Goal: Task Accomplishment & Management: Manage account settings

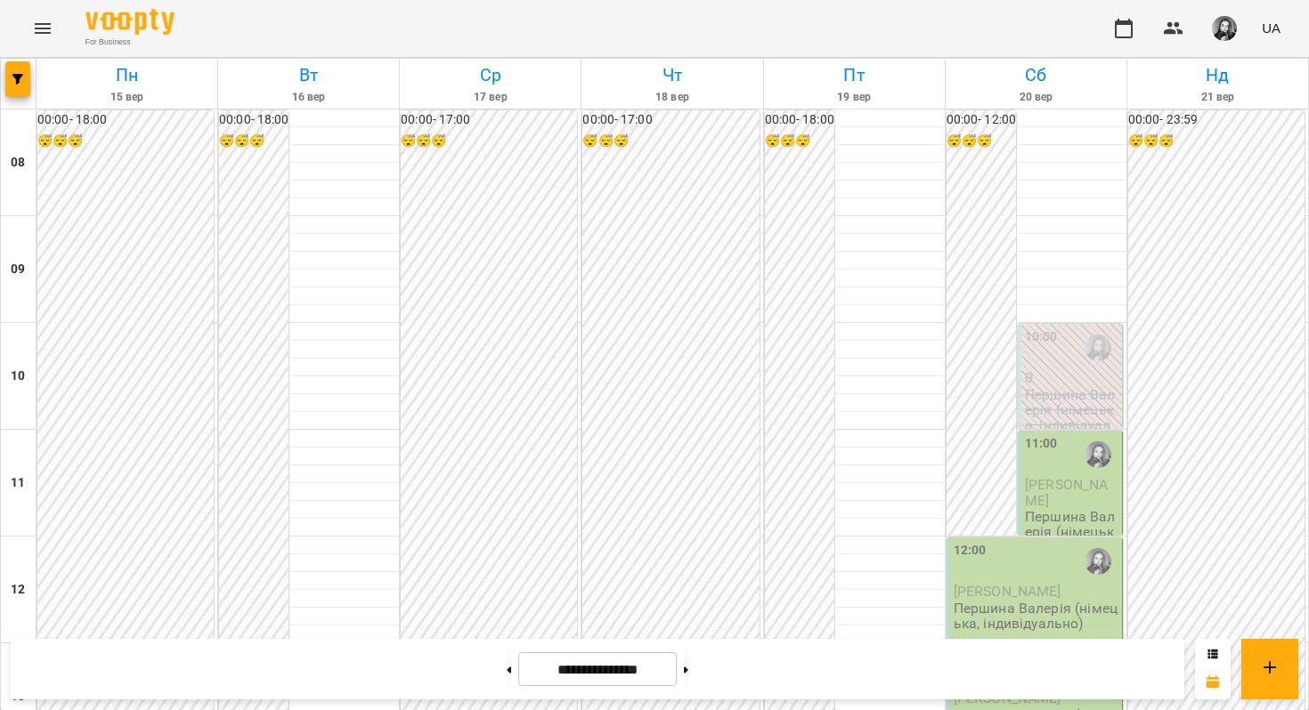
scroll to position [639, 0]
click at [688, 672] on button at bounding box center [686, 669] width 4 height 39
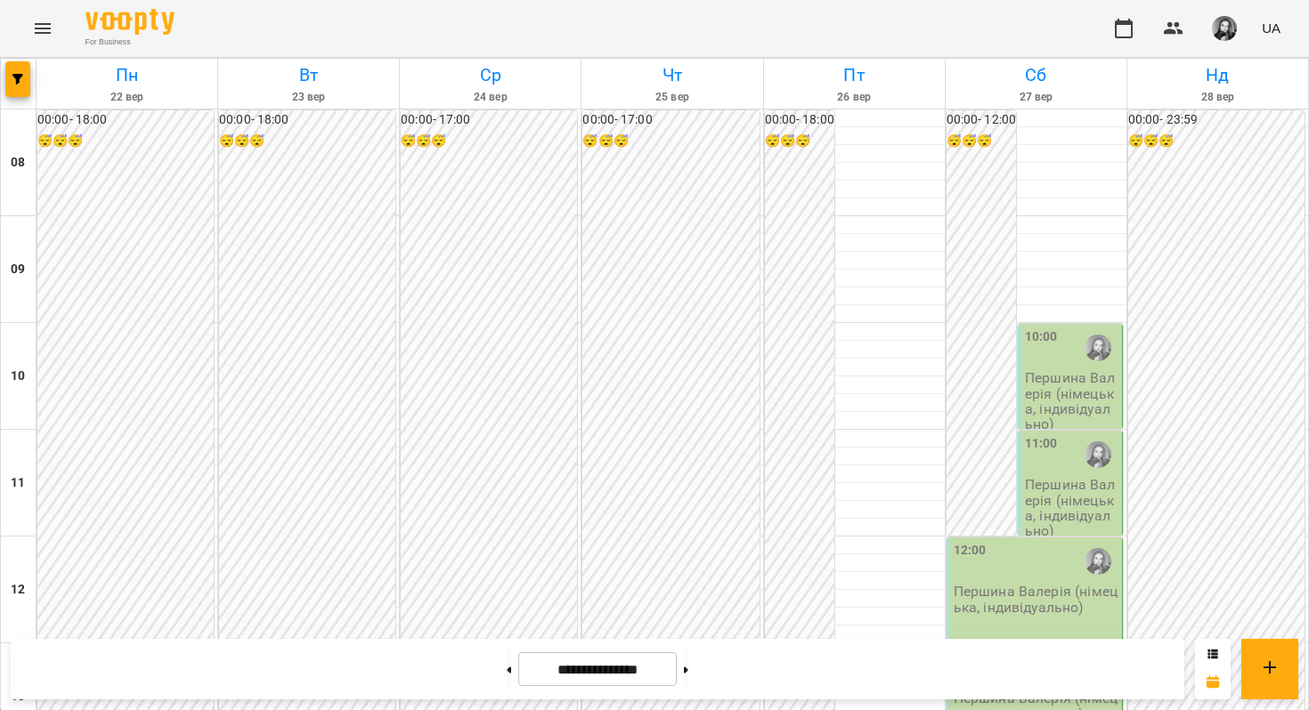
scroll to position [638, 0]
click at [688, 684] on button at bounding box center [686, 669] width 4 height 39
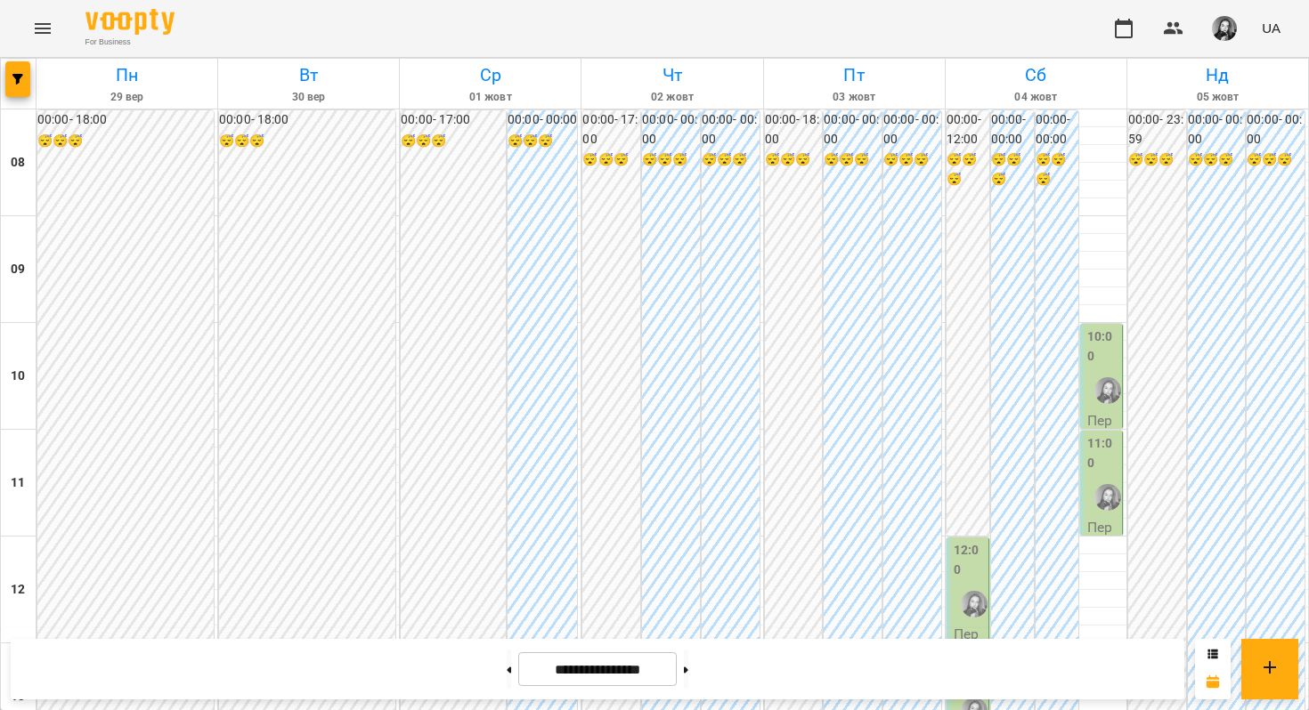
scroll to position [833, 0]
click at [688, 664] on button at bounding box center [686, 669] width 4 height 39
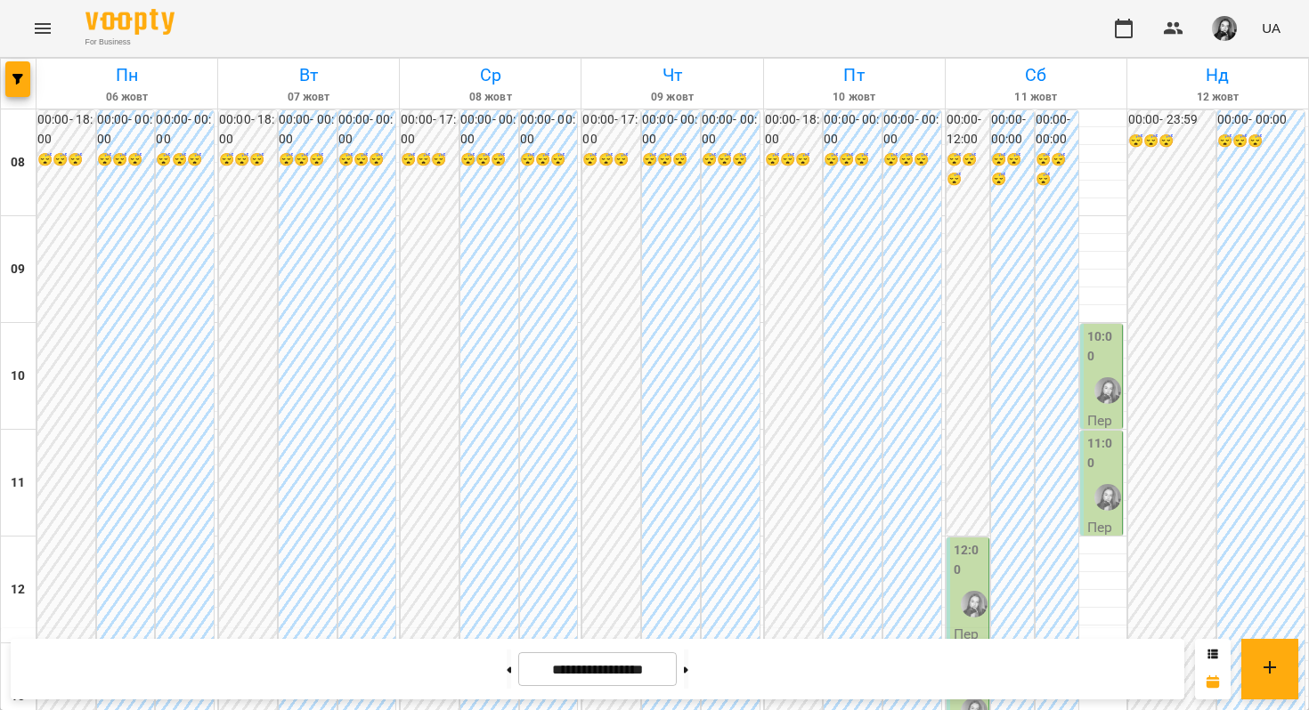
scroll to position [1018, 0]
click at [688, 673] on button at bounding box center [686, 669] width 4 height 39
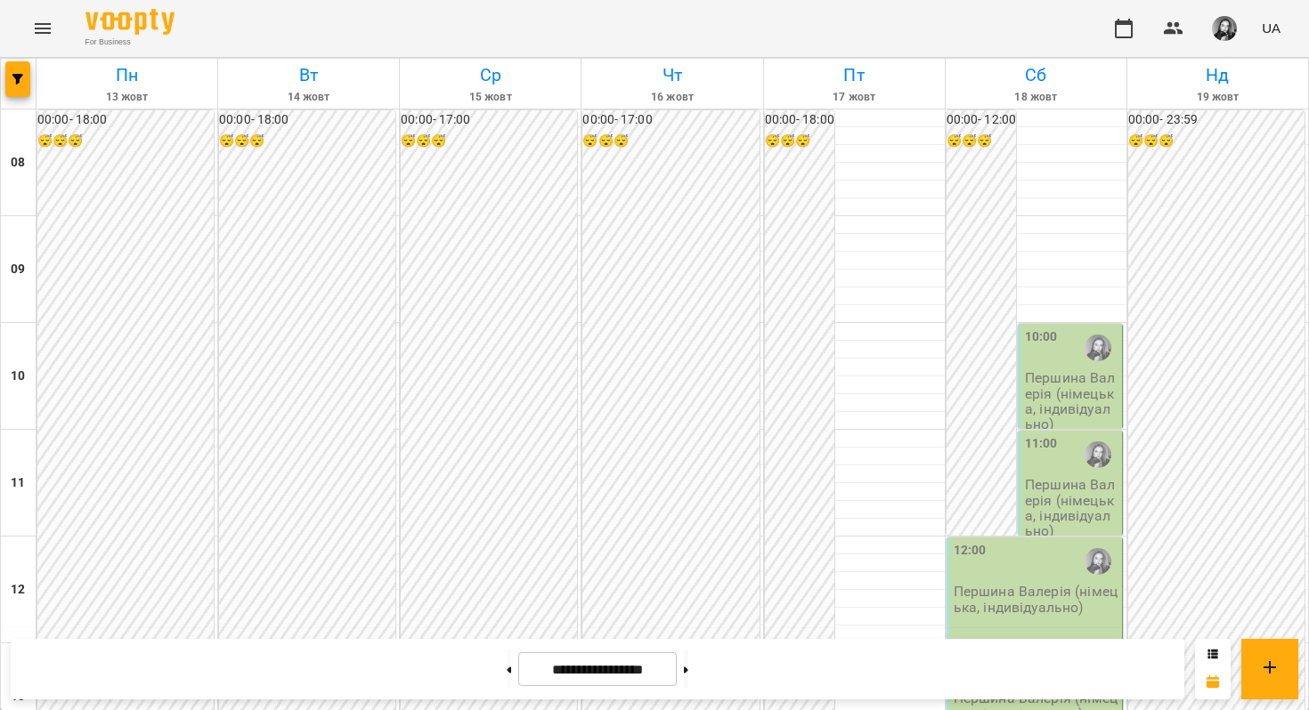
scroll to position [1043, 0]
click at [507, 670] on button at bounding box center [509, 669] width 4 height 39
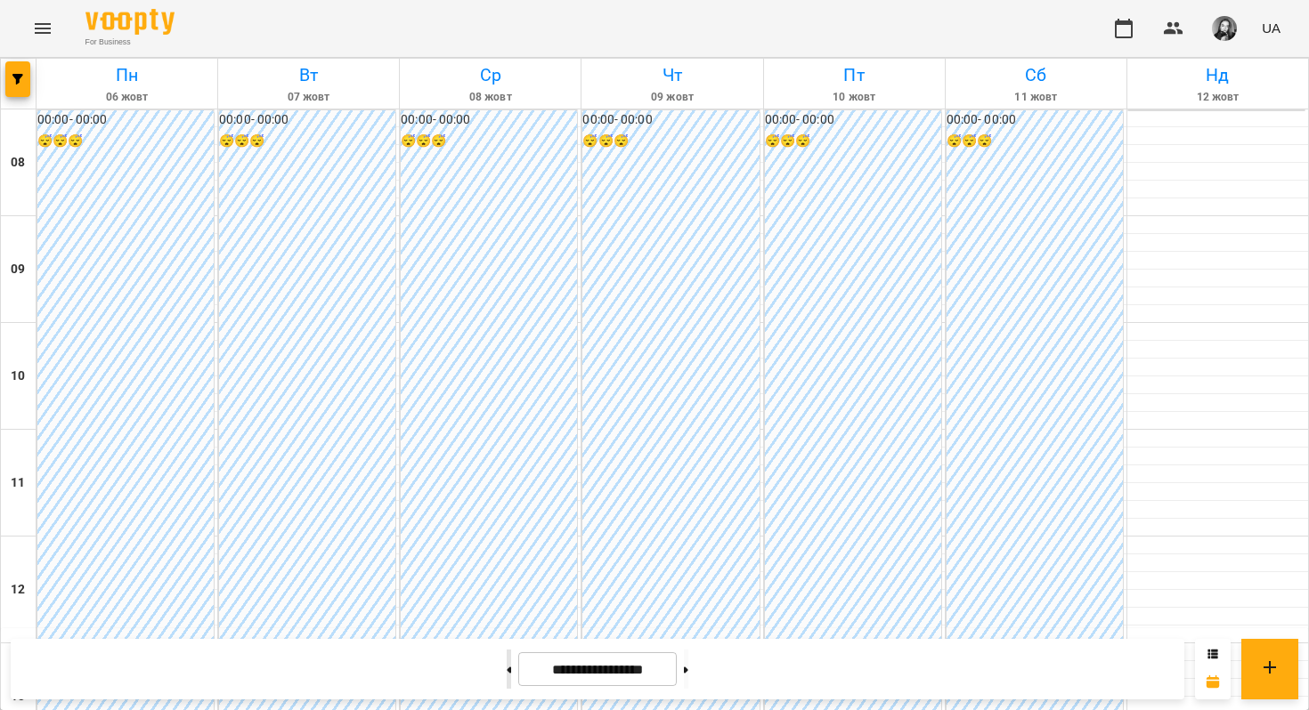
click at [507, 670] on button at bounding box center [509, 669] width 4 height 39
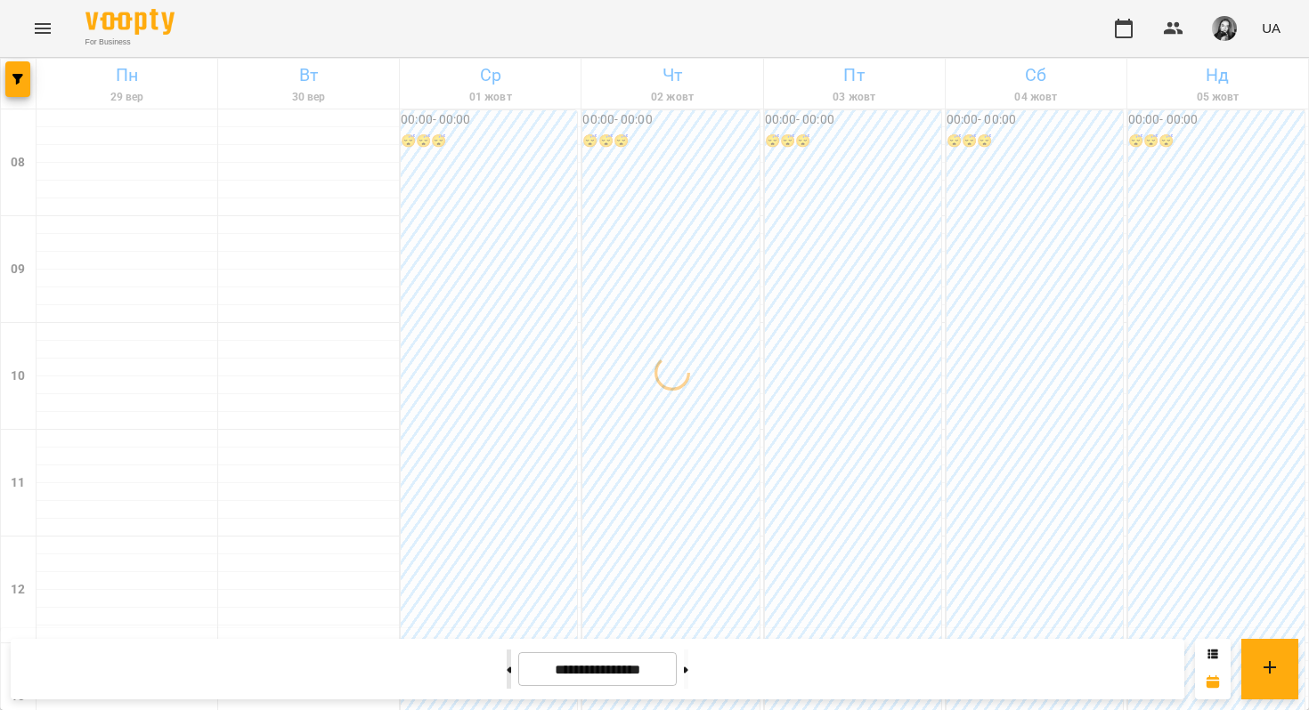
click at [507, 670] on button at bounding box center [509, 669] width 4 height 39
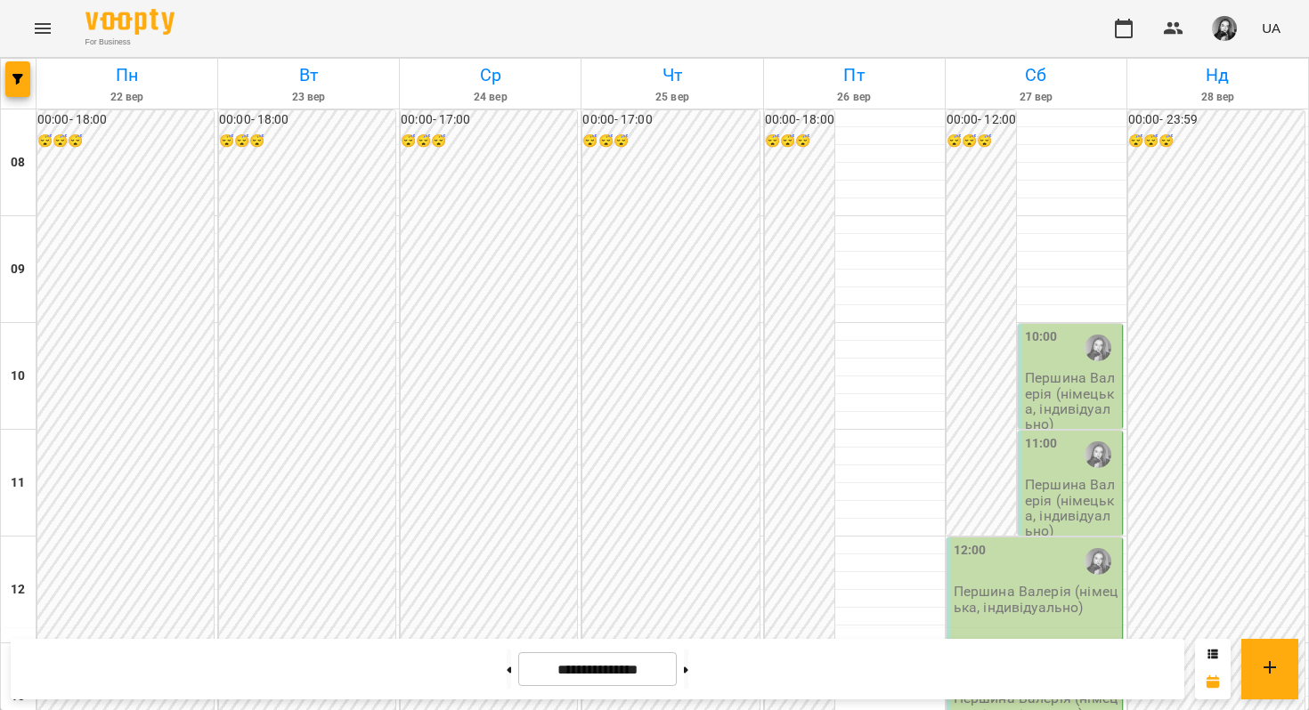
scroll to position [973, 0]
click at [18, 70] on button "button" at bounding box center [17, 79] width 25 height 36
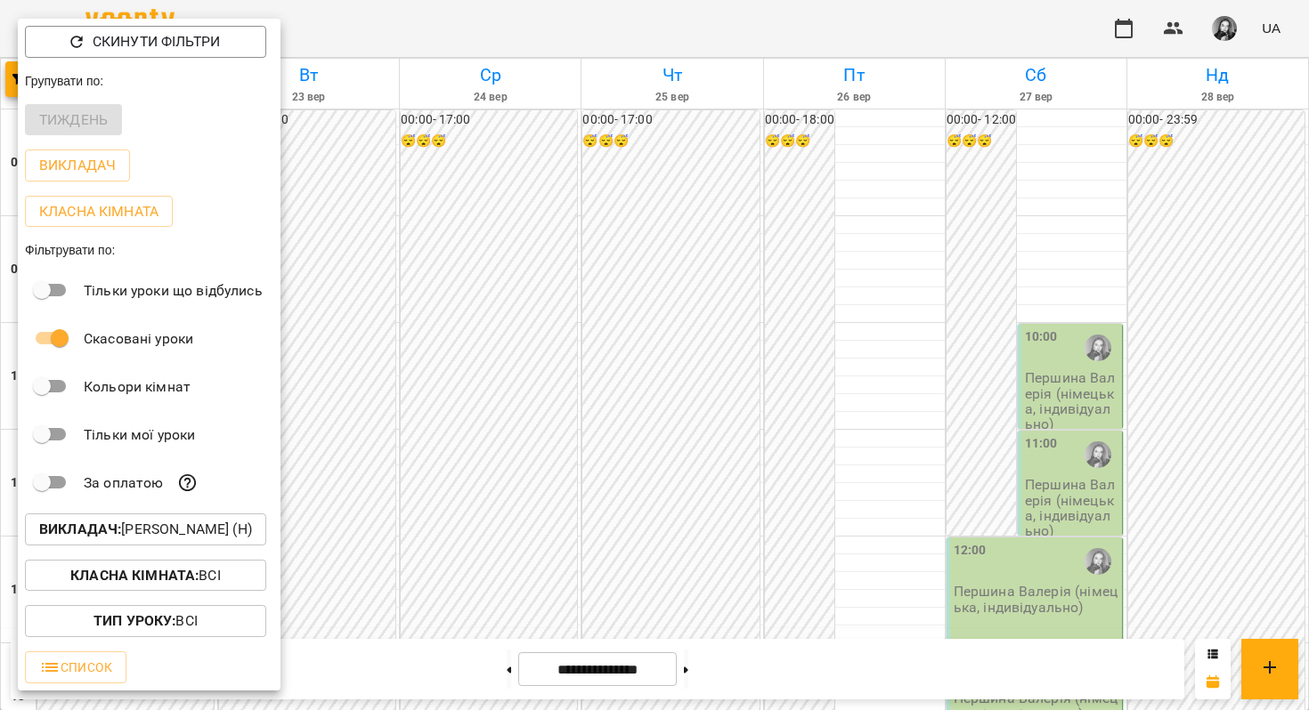
click at [141, 521] on button "Викладач : Першина Валерія Андріївна (н)" at bounding box center [145, 530] width 241 height 32
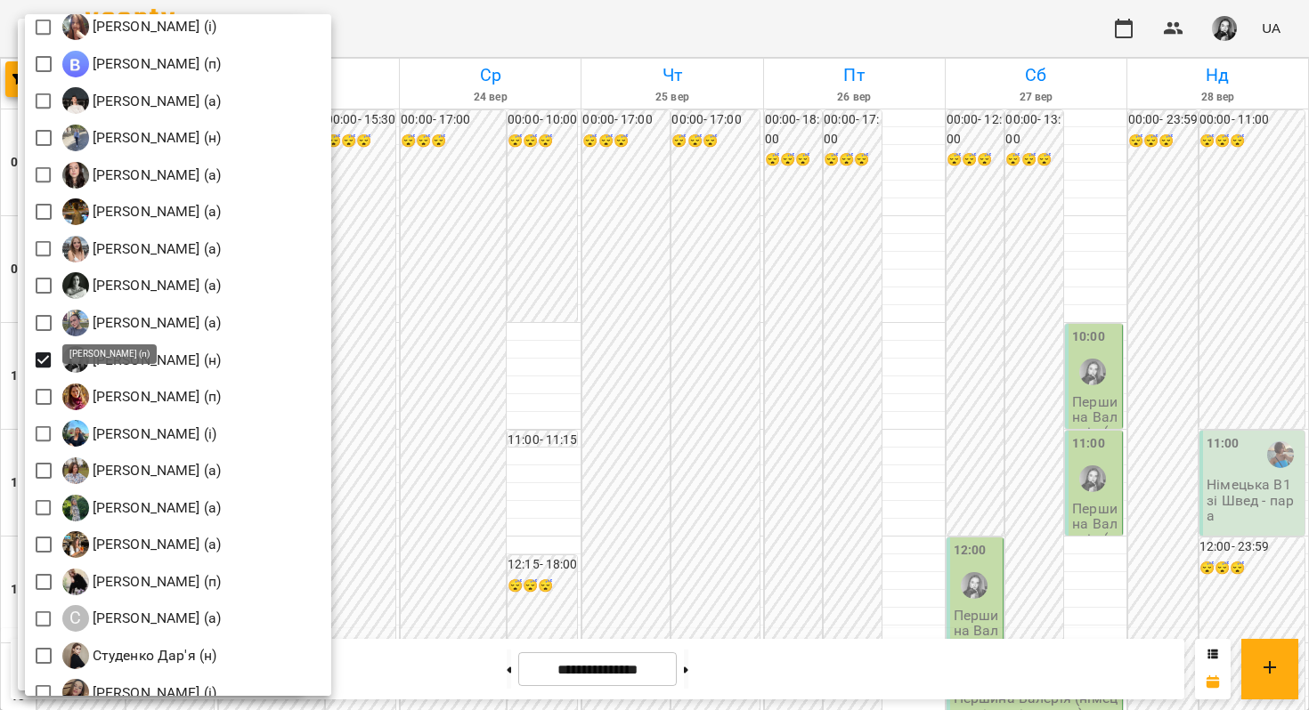
scroll to position [2132, 0]
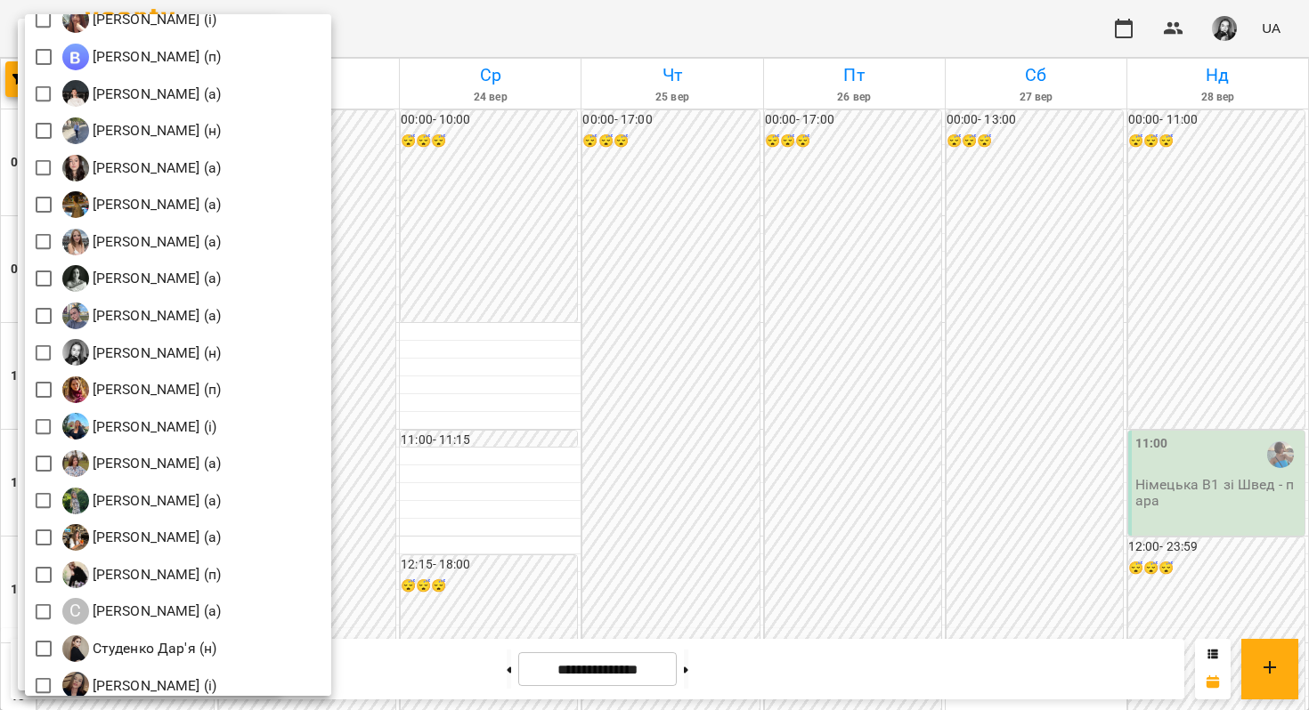
click at [663, 299] on div at bounding box center [654, 355] width 1309 height 710
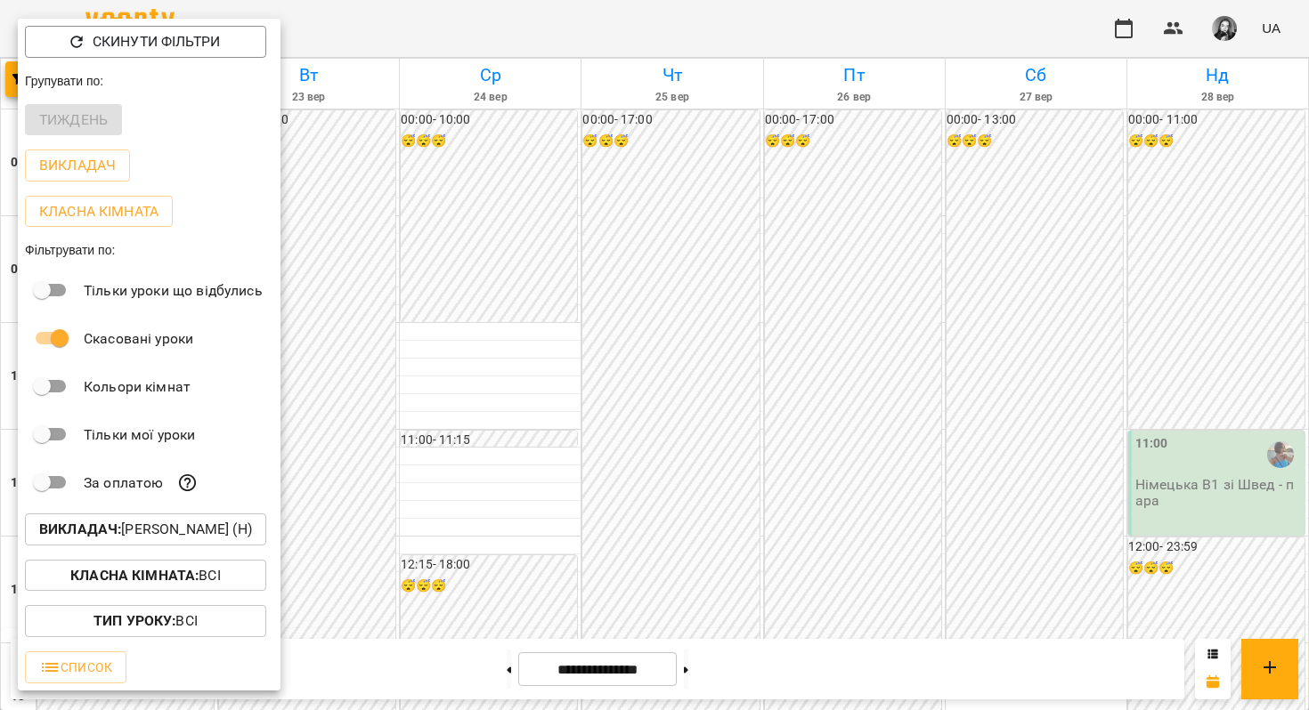
click at [663, 299] on div at bounding box center [654, 355] width 1309 height 710
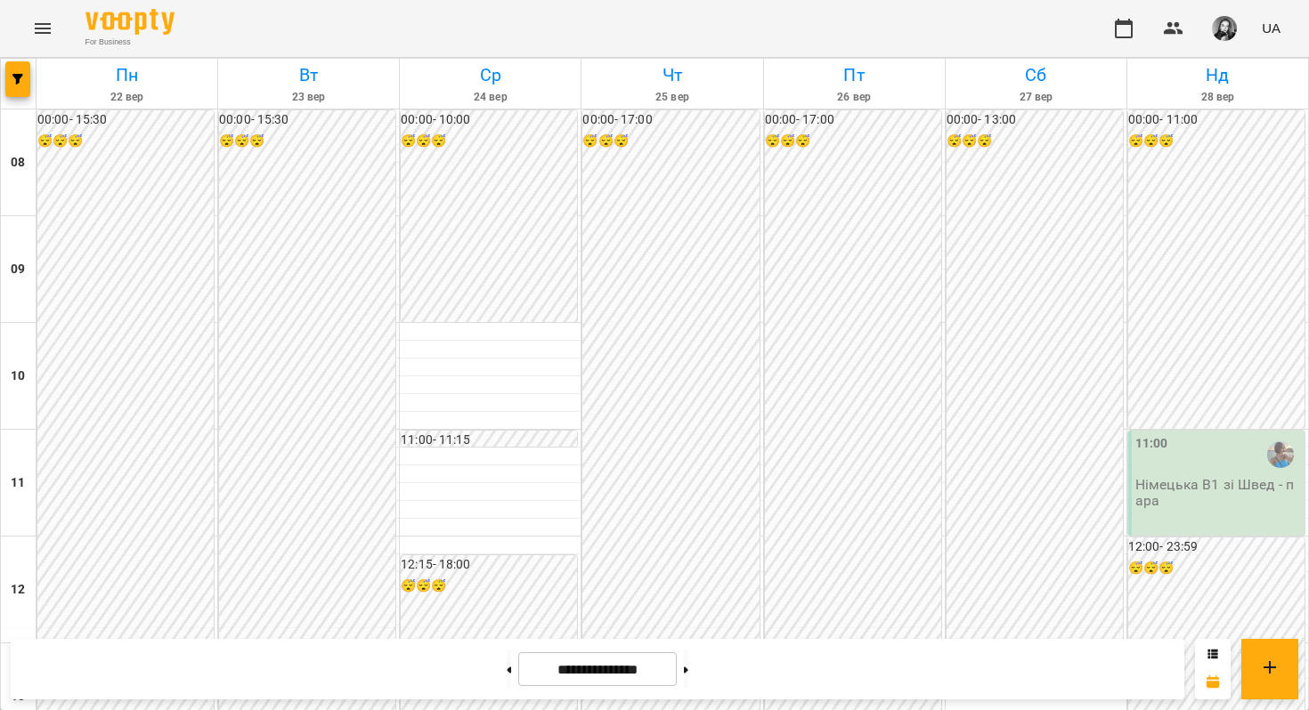
scroll to position [1082, 0]
click at [688, 679] on button at bounding box center [686, 669] width 4 height 39
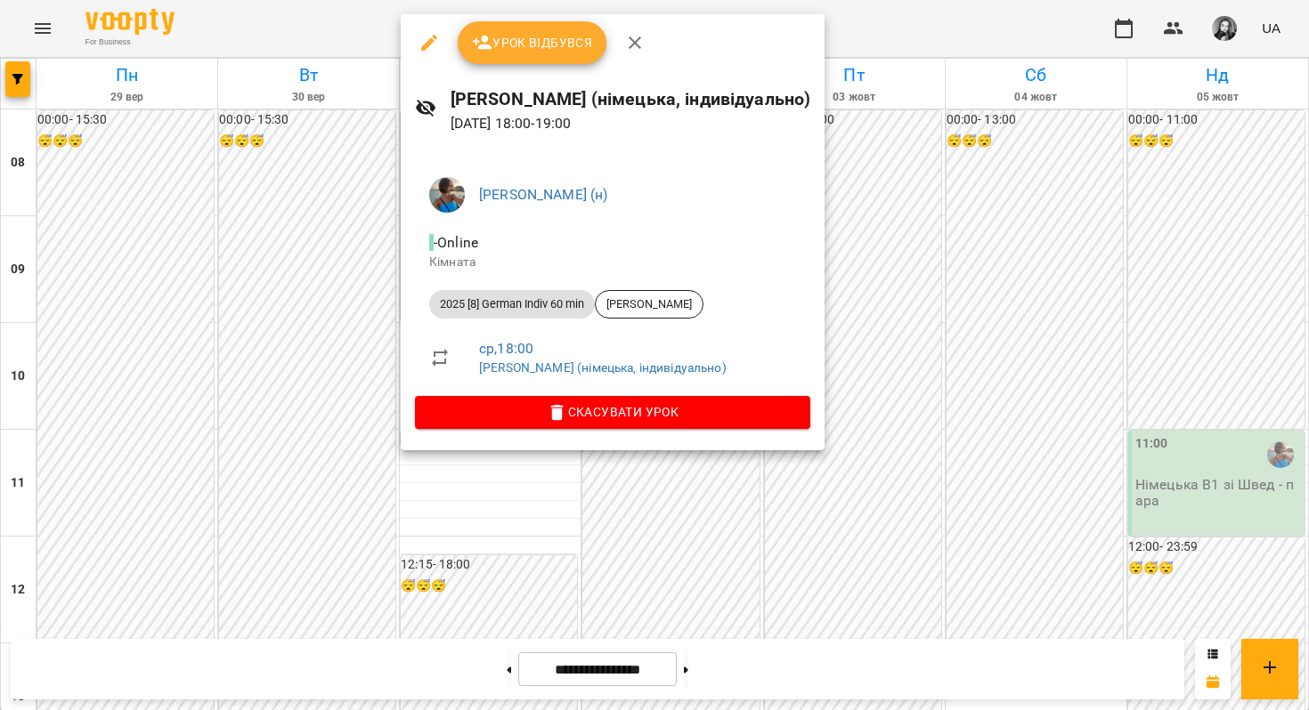
click at [402, 556] on div at bounding box center [654, 355] width 1309 height 710
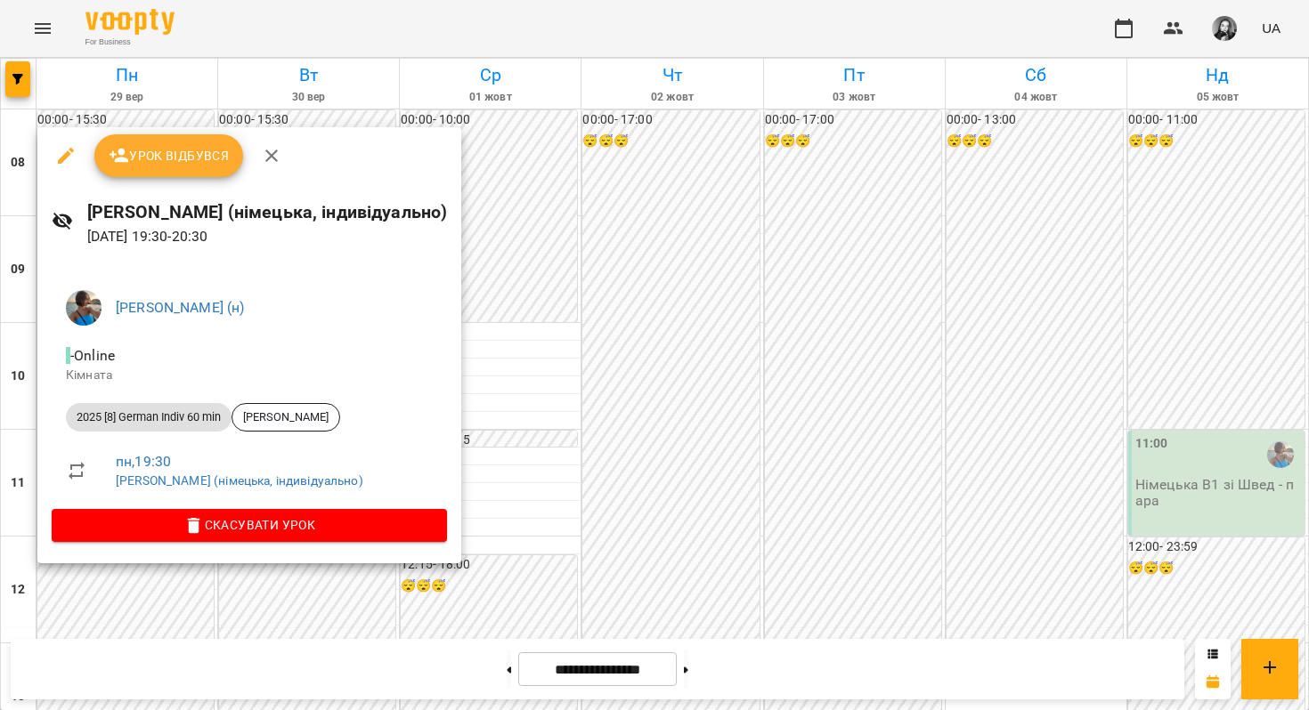
click at [545, 380] on div at bounding box center [654, 355] width 1309 height 710
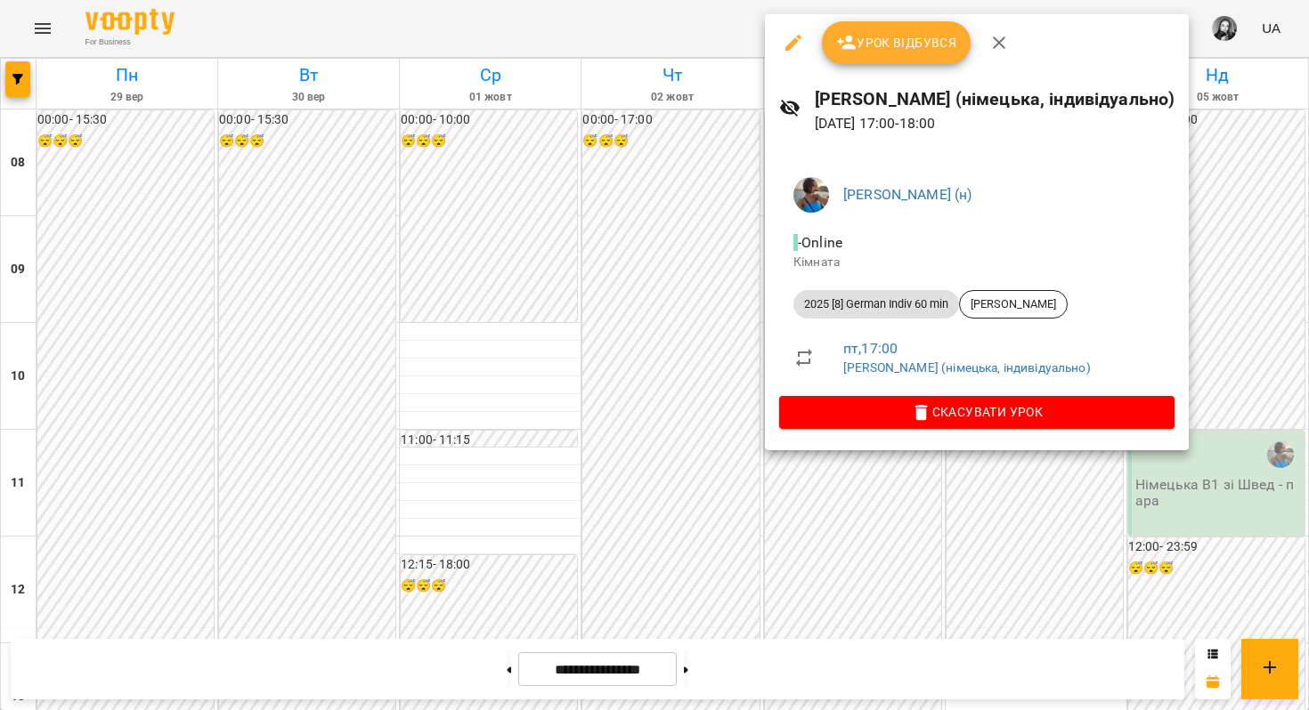
click at [685, 409] on div at bounding box center [654, 355] width 1309 height 710
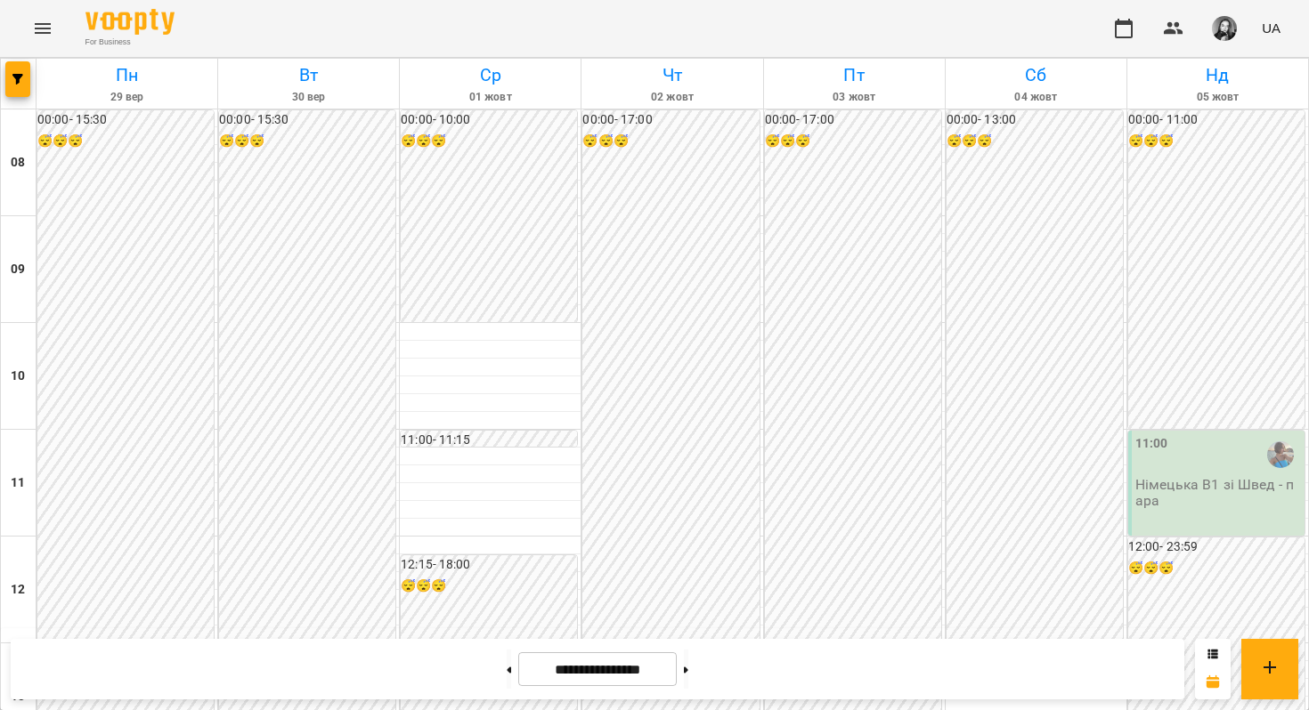
scroll to position [759, 0]
click at [688, 678] on button at bounding box center [686, 669] width 4 height 39
type input "**********"
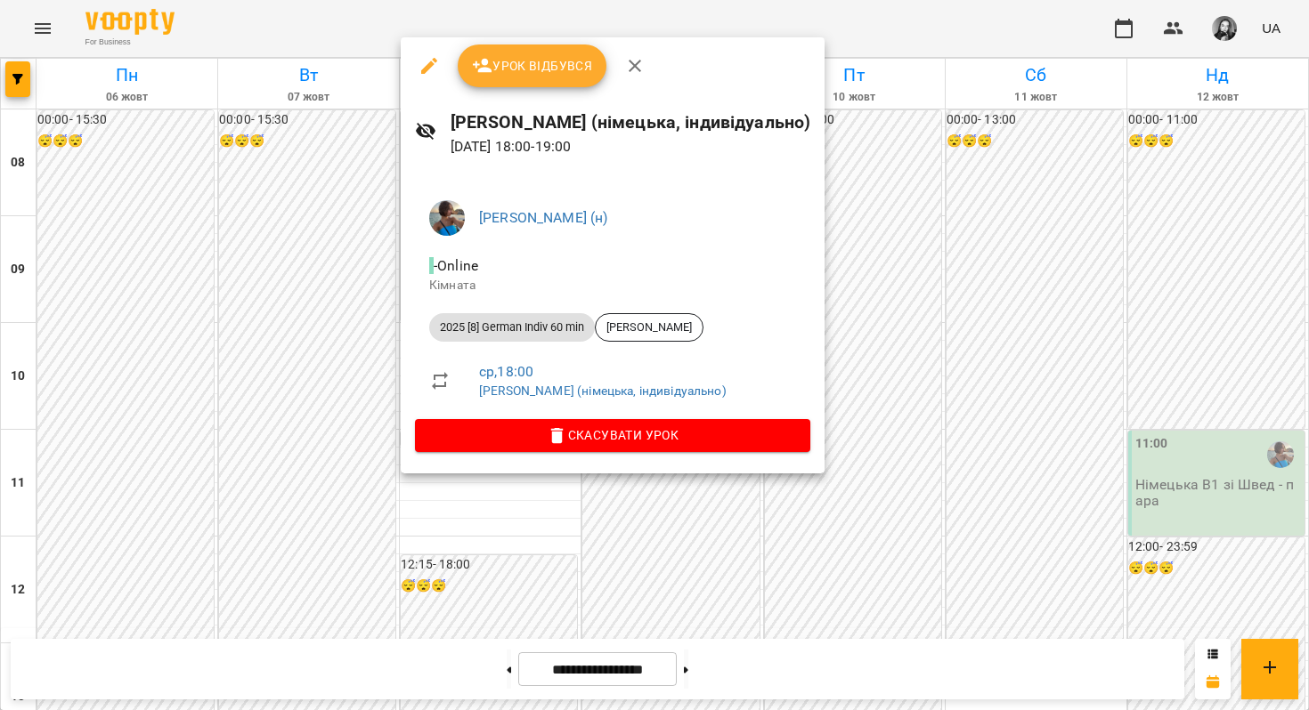
click at [504, 226] on span "[PERSON_NAME] (н)" at bounding box center [637, 217] width 317 height 21
click at [506, 221] on link "[PERSON_NAME] (н)" at bounding box center [543, 217] width 129 height 17
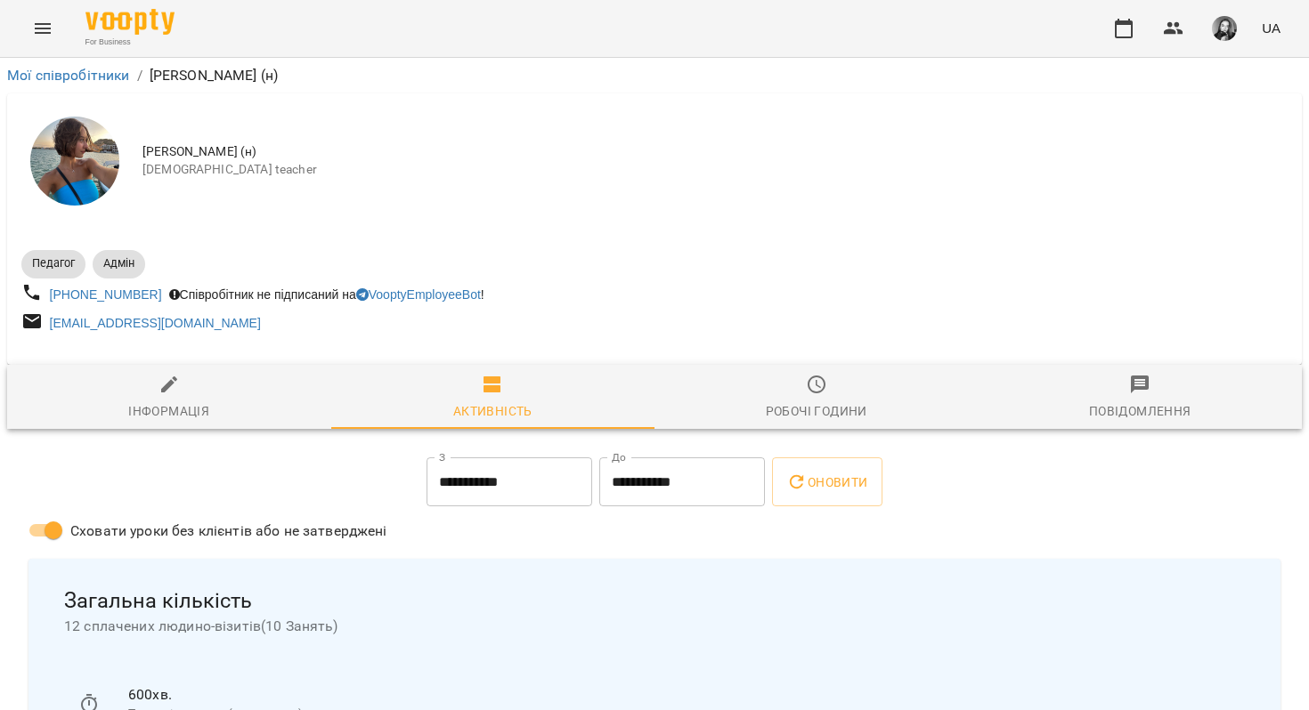
click at [177, 385] on icon "button" at bounding box center [168, 384] width 21 height 21
select select "**"
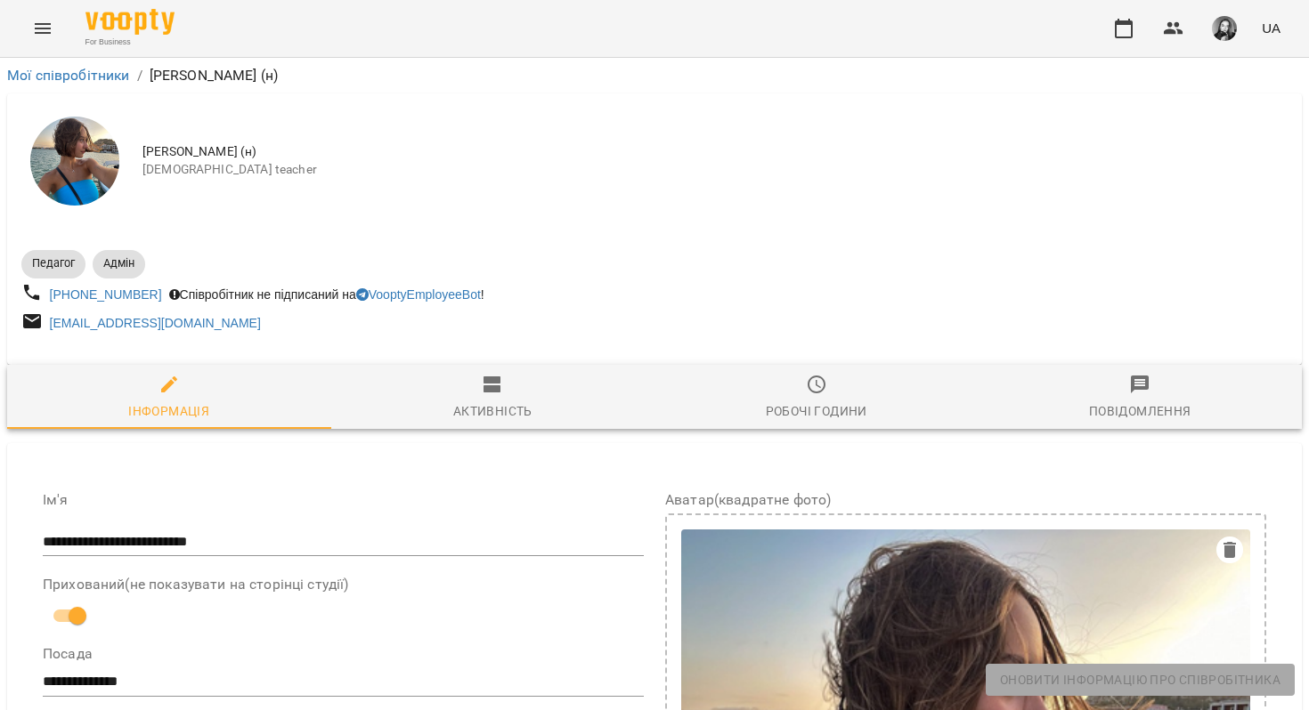
click at [497, 401] on span "Активність" at bounding box center [493, 398] width 303 height 48
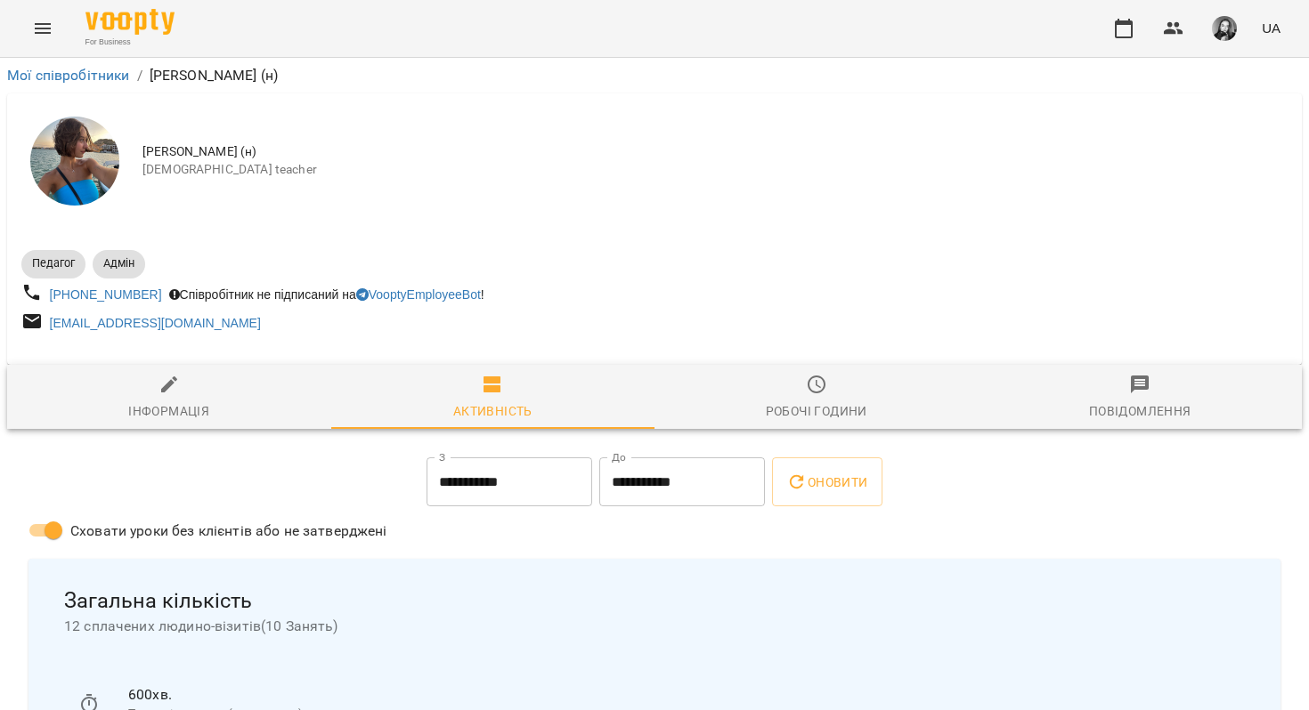
click at [213, 381] on span "Інформація" at bounding box center [169, 398] width 303 height 48
select select "**"
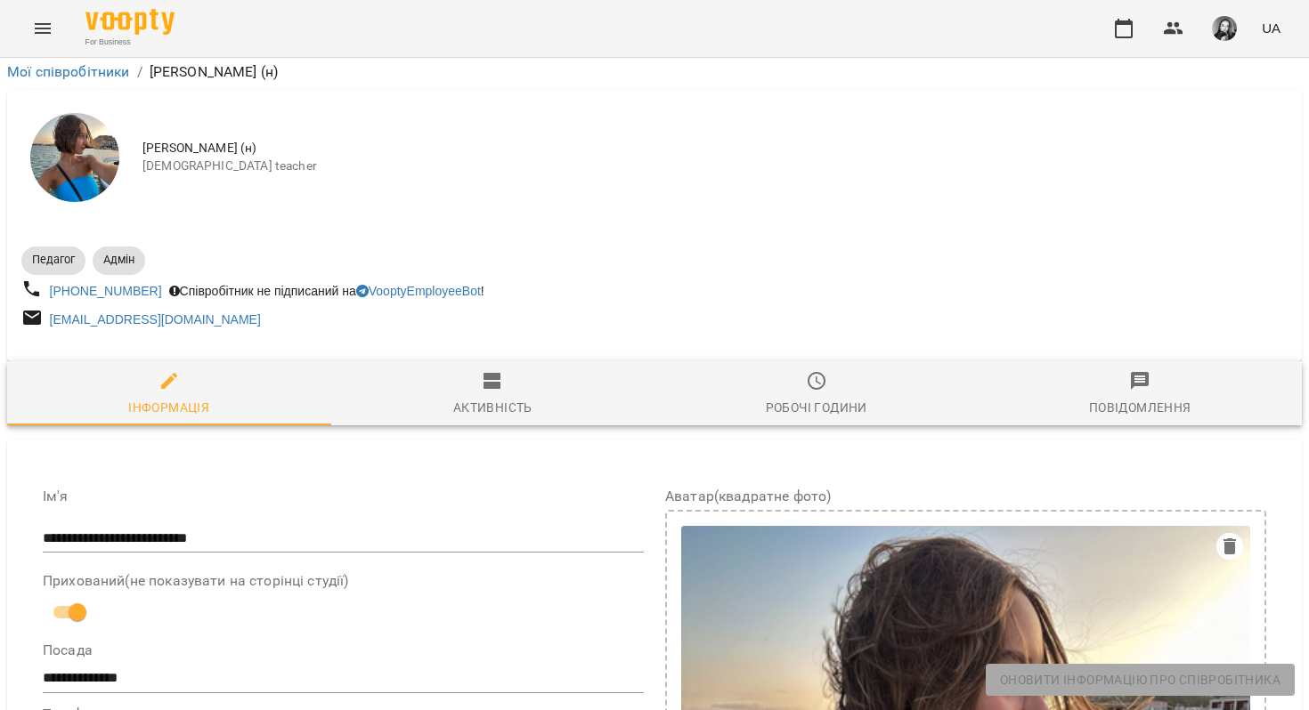
scroll to position [231, 0]
click at [513, 397] on div "Активність" at bounding box center [492, 407] width 79 height 21
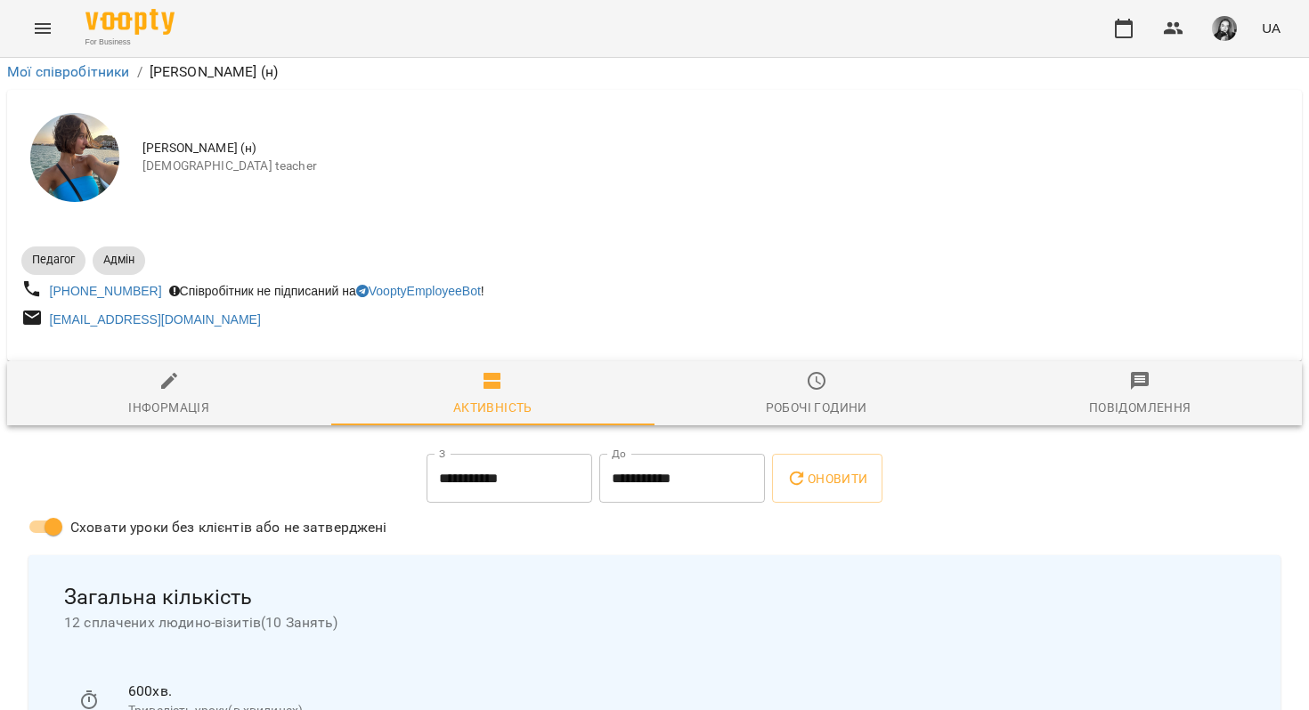
click at [736, 370] on span "Робочі години" at bounding box center [816, 394] width 303 height 48
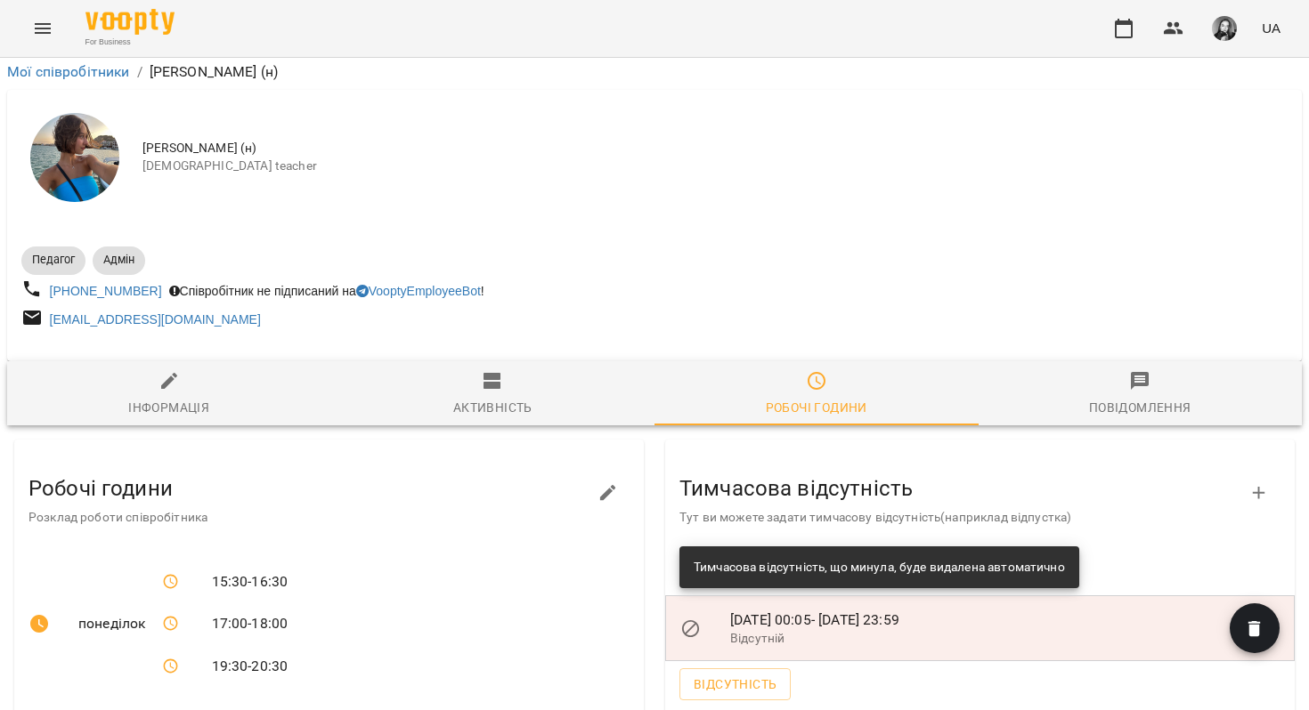
scroll to position [0, 0]
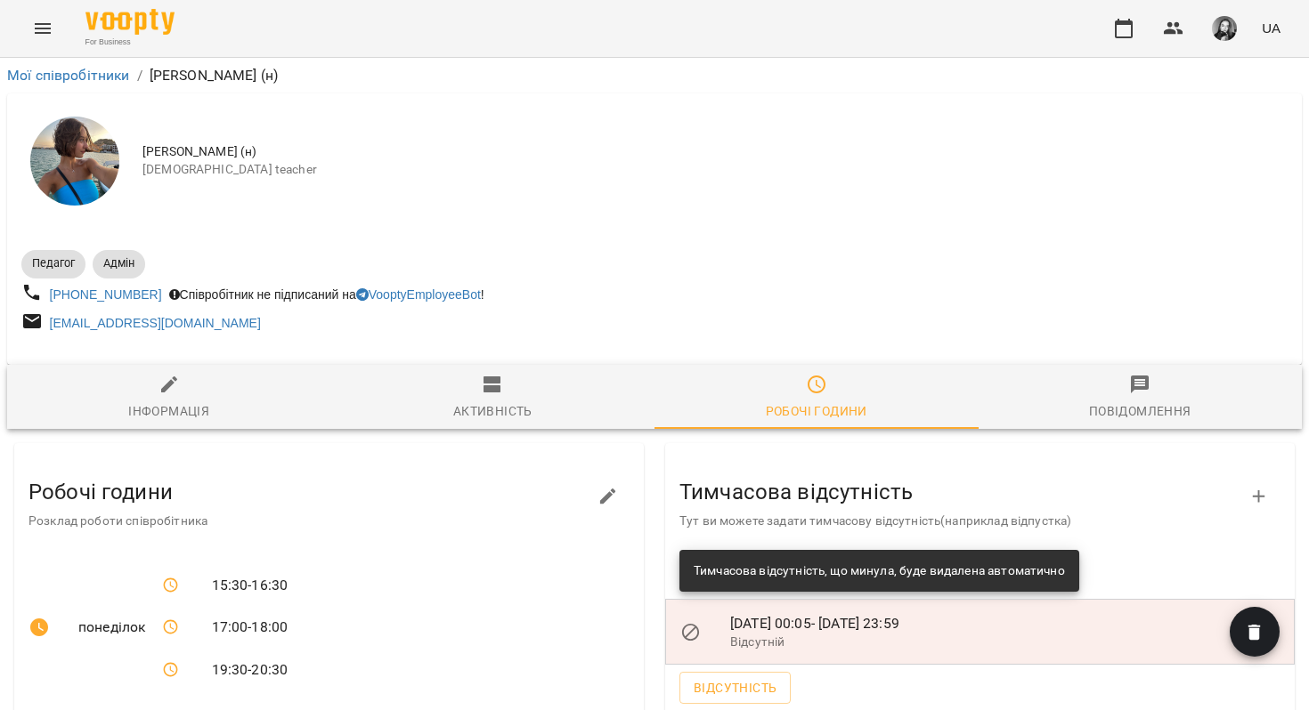
click at [219, 379] on span "Інформація" at bounding box center [169, 398] width 303 height 48
select select "**"
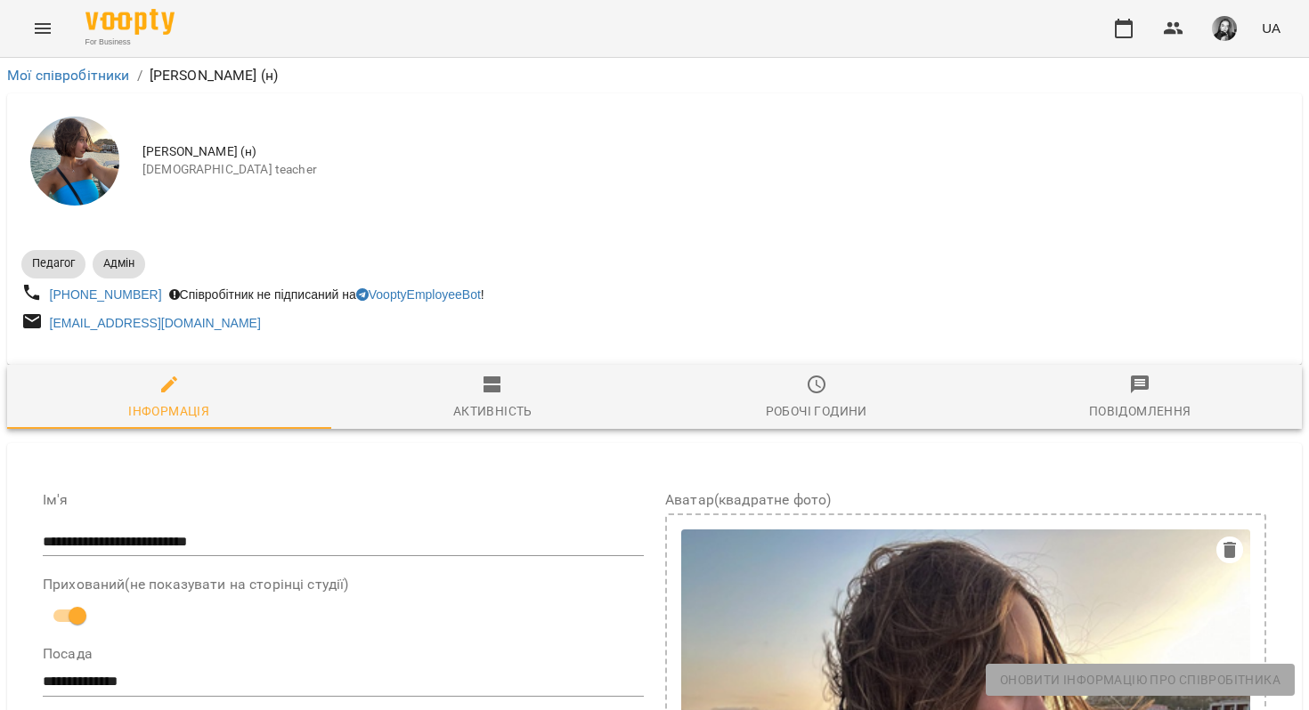
click at [44, 27] on icon "Menu" at bounding box center [42, 28] width 21 height 21
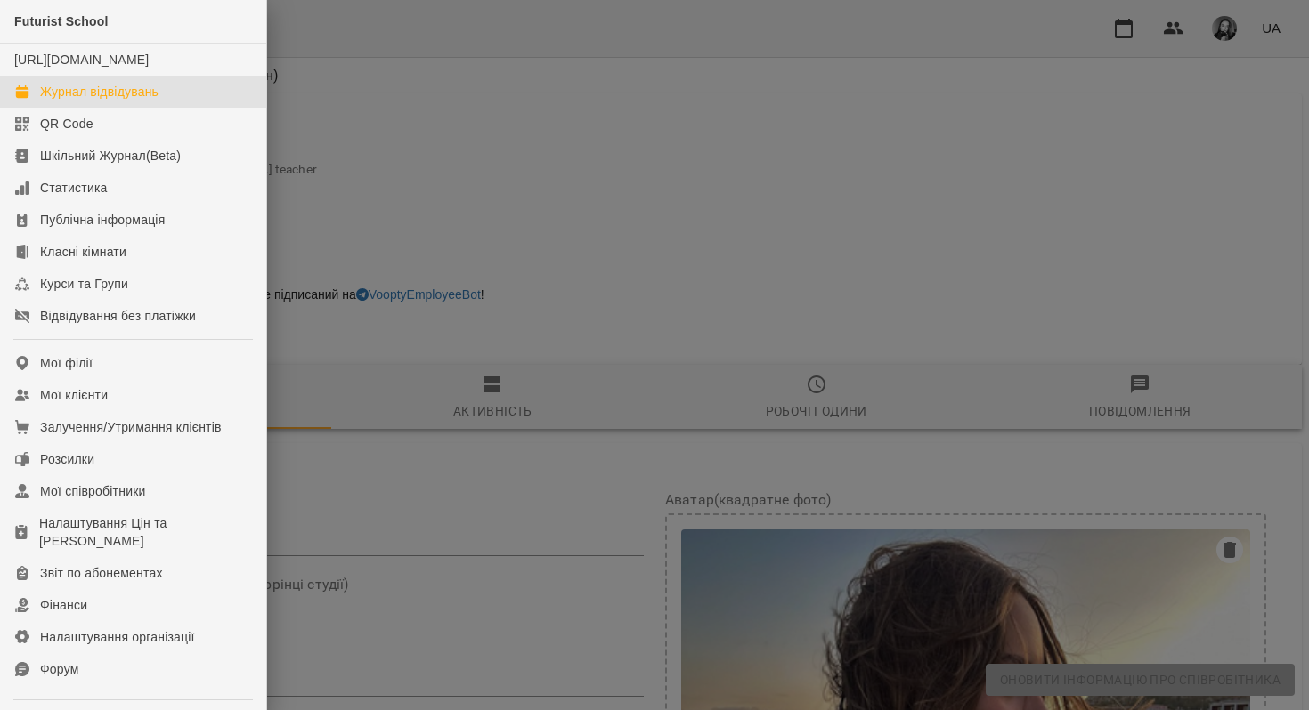
click at [93, 101] on div "Журнал відвідувань" at bounding box center [99, 92] width 118 height 18
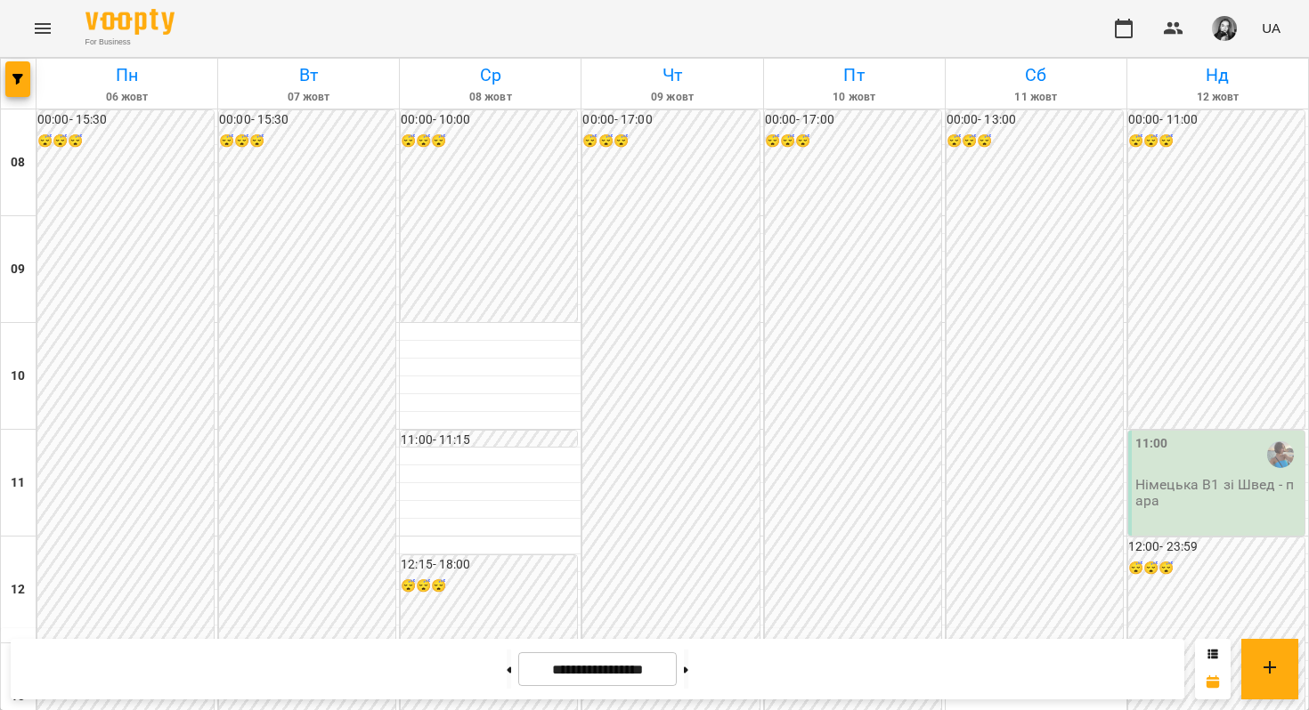
scroll to position [843, 0]
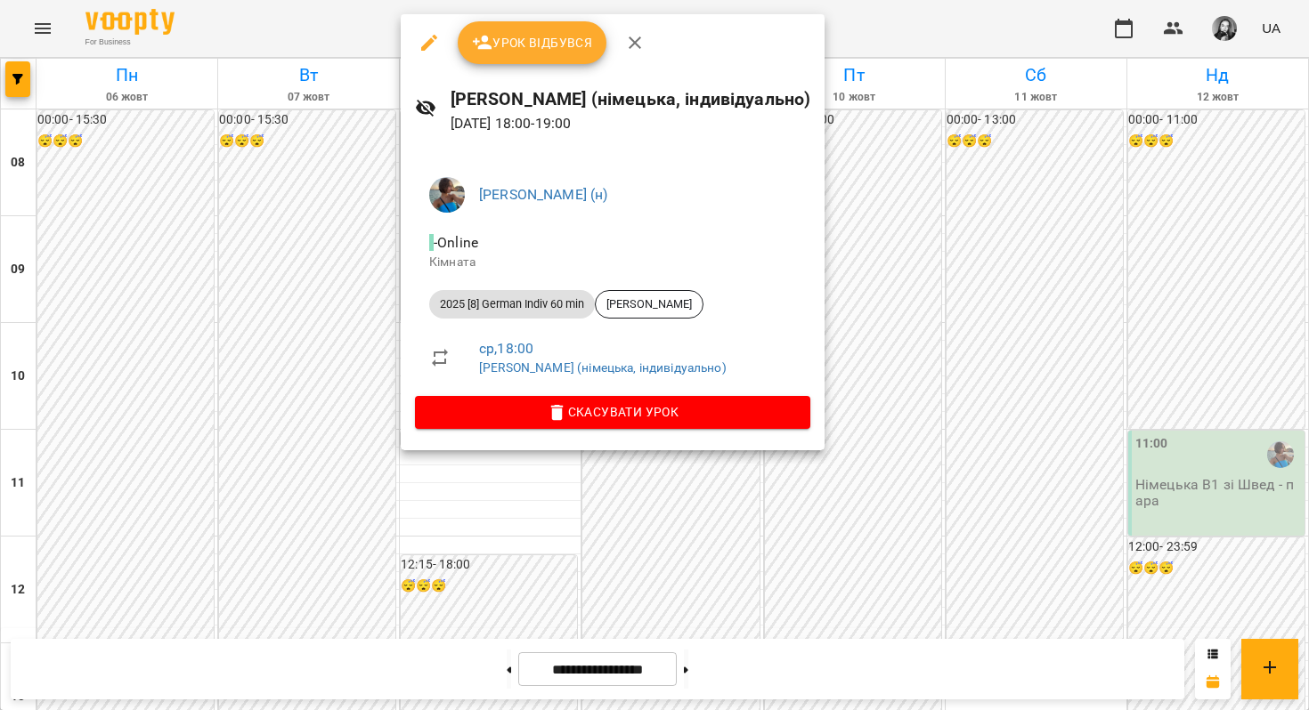
click at [519, 482] on div at bounding box center [654, 355] width 1309 height 710
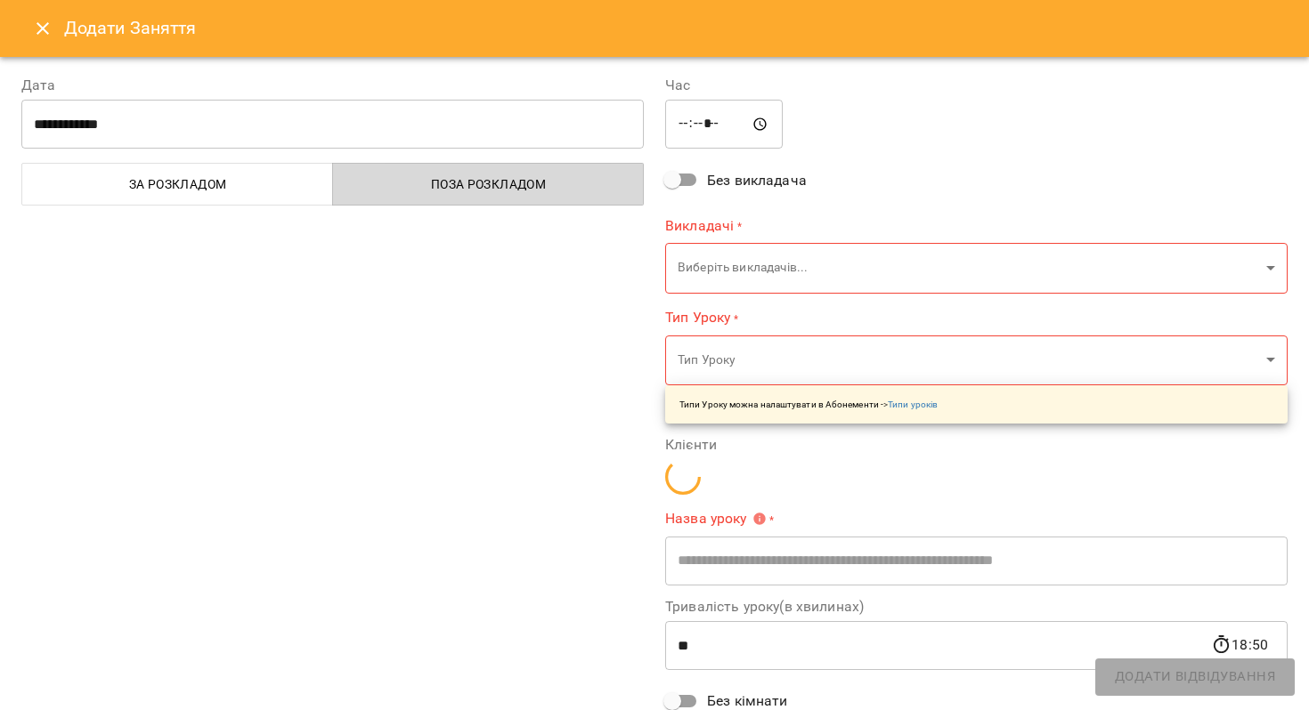
type input "**********"
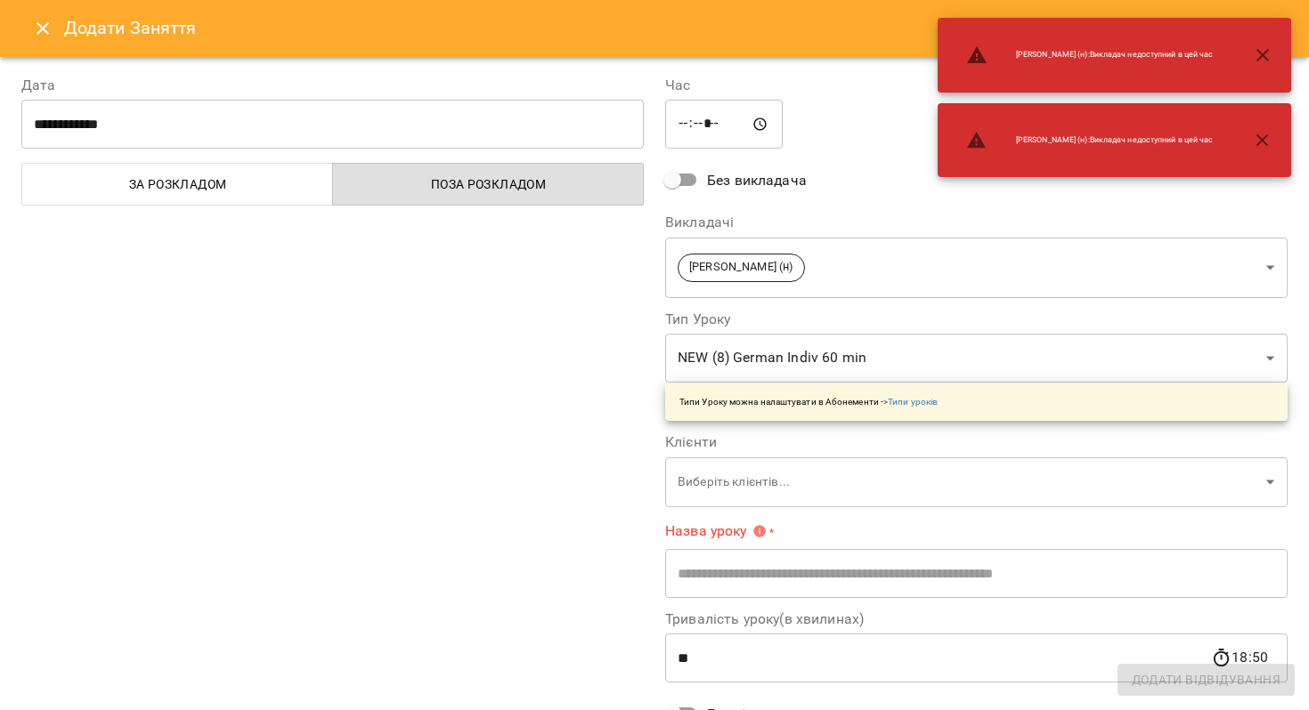
click at [44, 27] on icon "Close" at bounding box center [43, 28] width 12 height 12
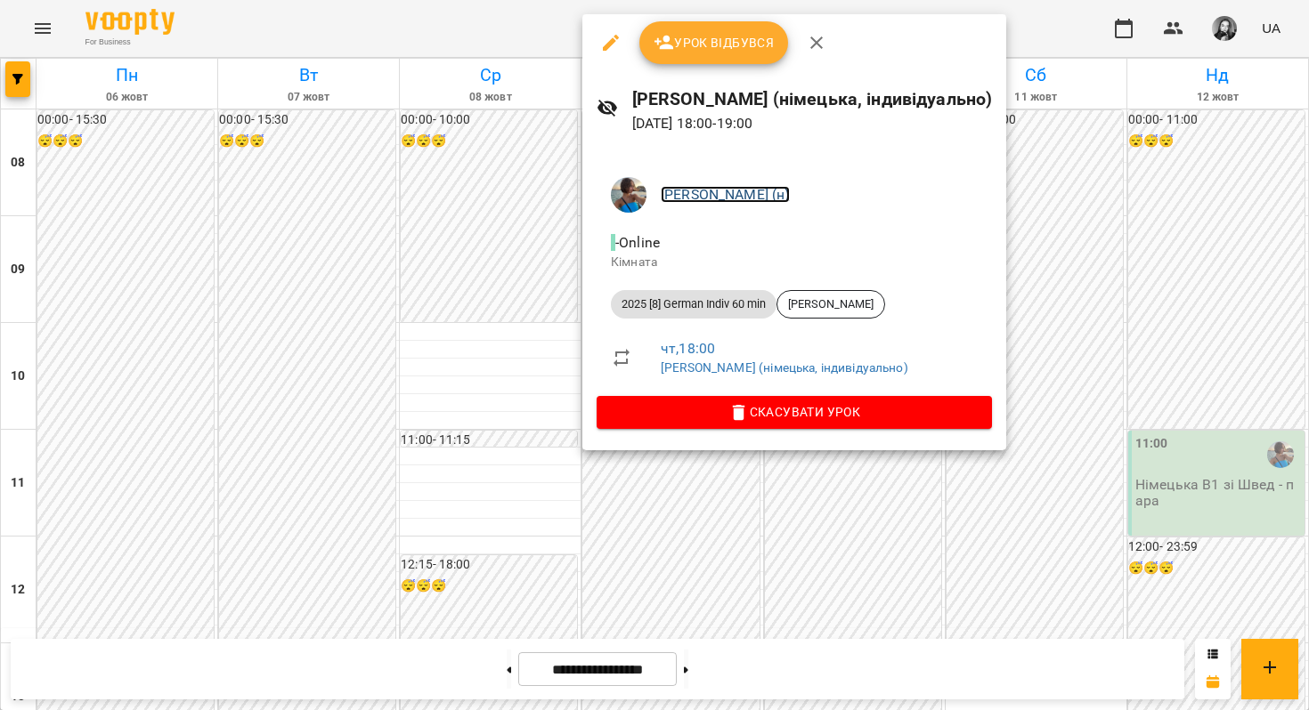
click at [695, 195] on link "[PERSON_NAME] (н)" at bounding box center [725, 194] width 129 height 17
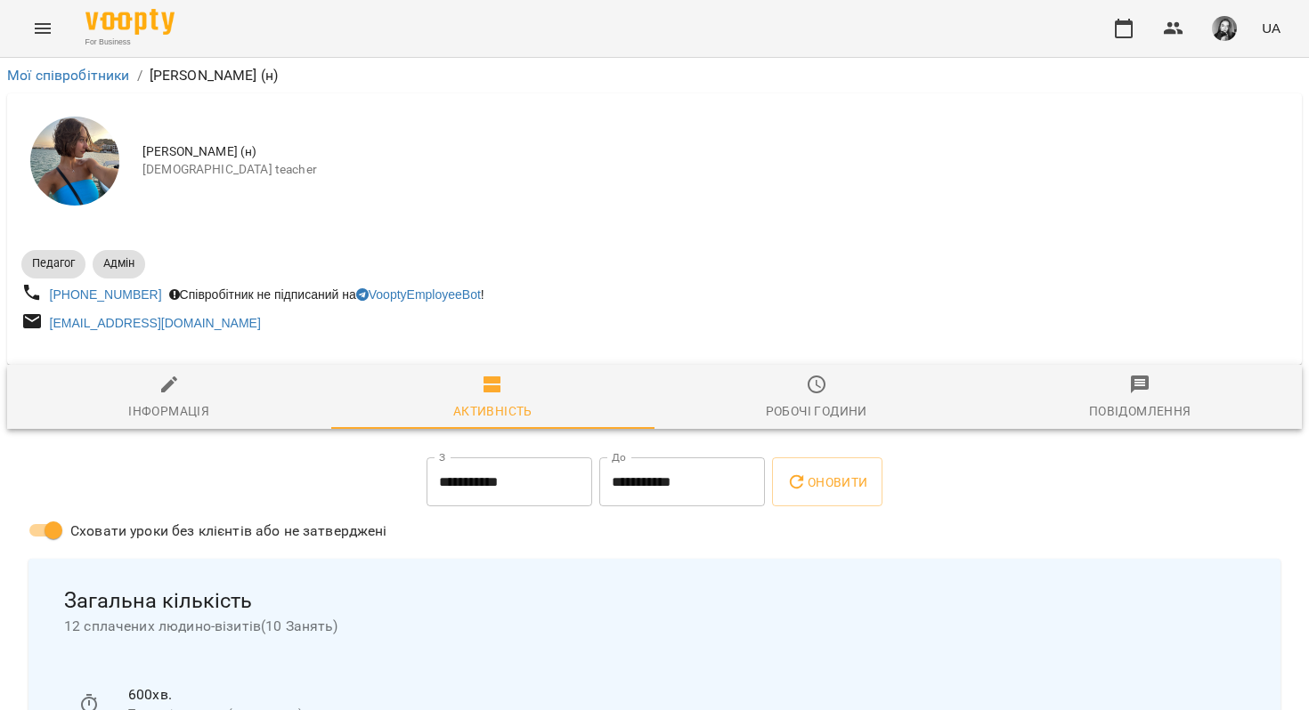
click at [47, 35] on icon "Menu" at bounding box center [42, 28] width 21 height 21
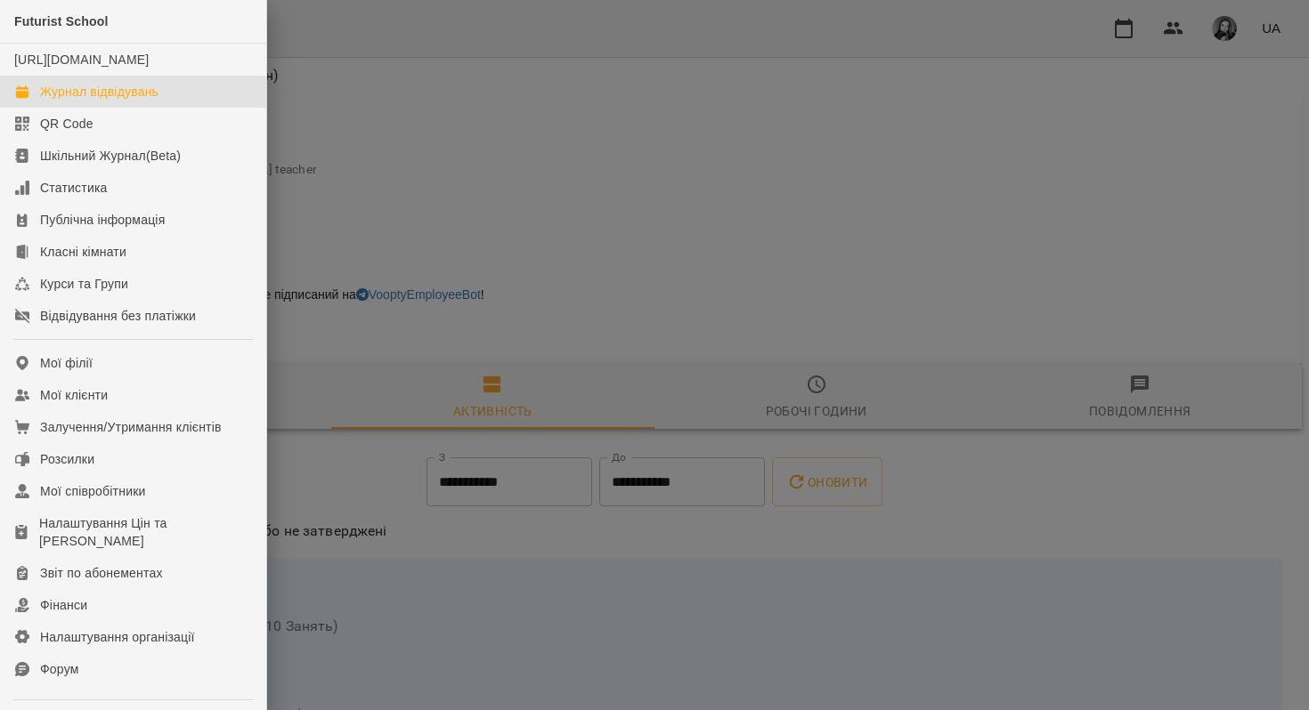
click at [69, 99] on link "Журнал відвідувань" at bounding box center [133, 92] width 266 height 32
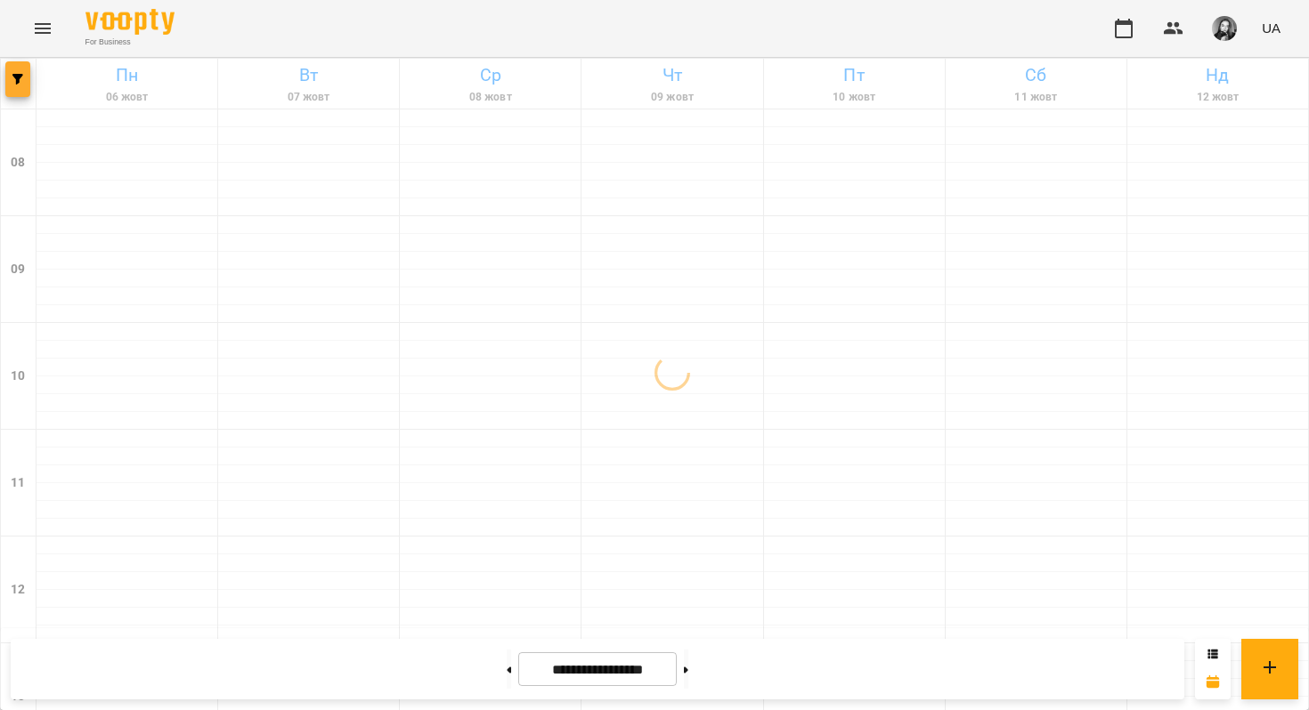
click at [27, 81] on span "button" at bounding box center [17, 79] width 25 height 11
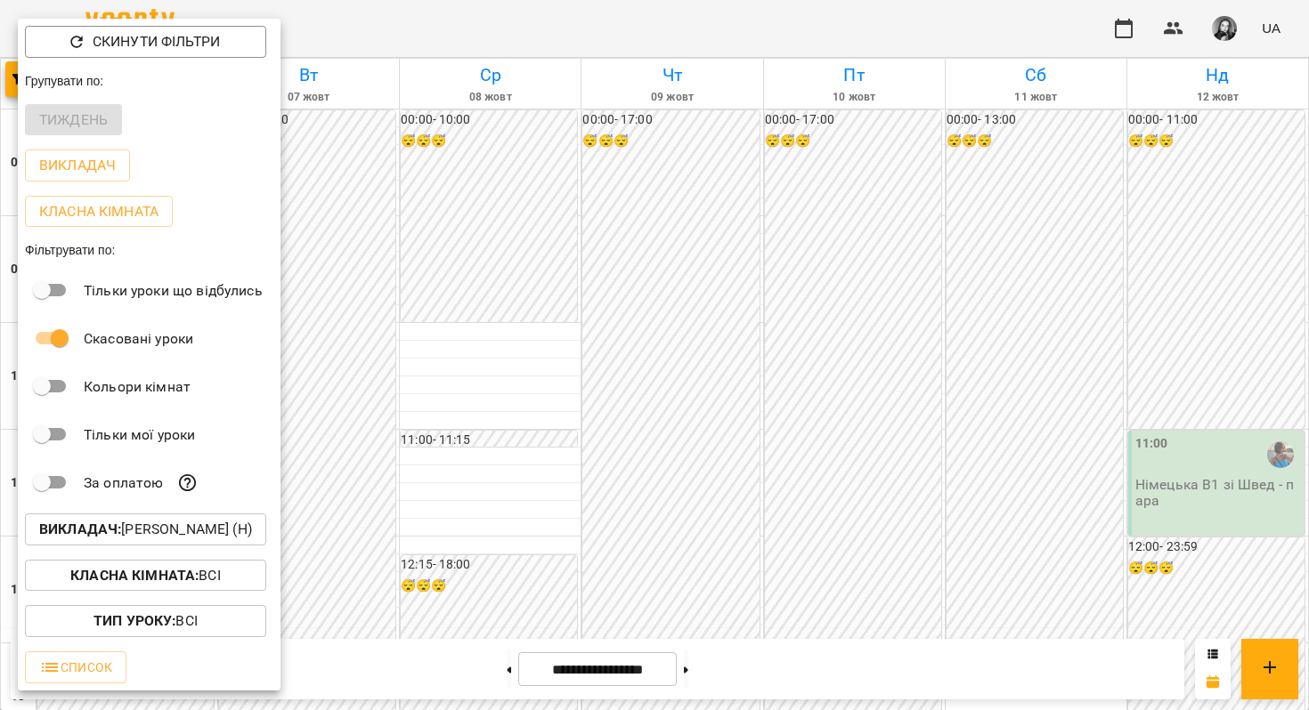
click at [175, 532] on p "Викладач : Швед Анна Олександрівна (н)" at bounding box center [145, 529] width 213 height 21
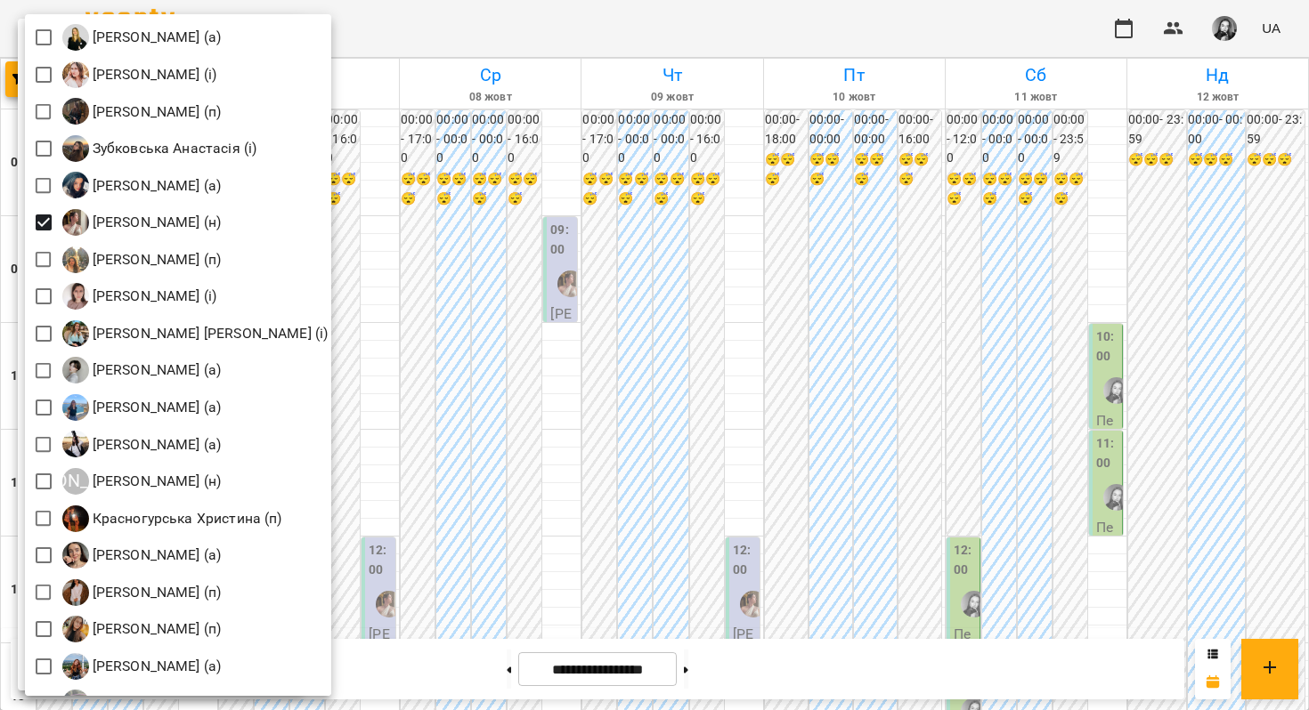
scroll to position [1172, 0]
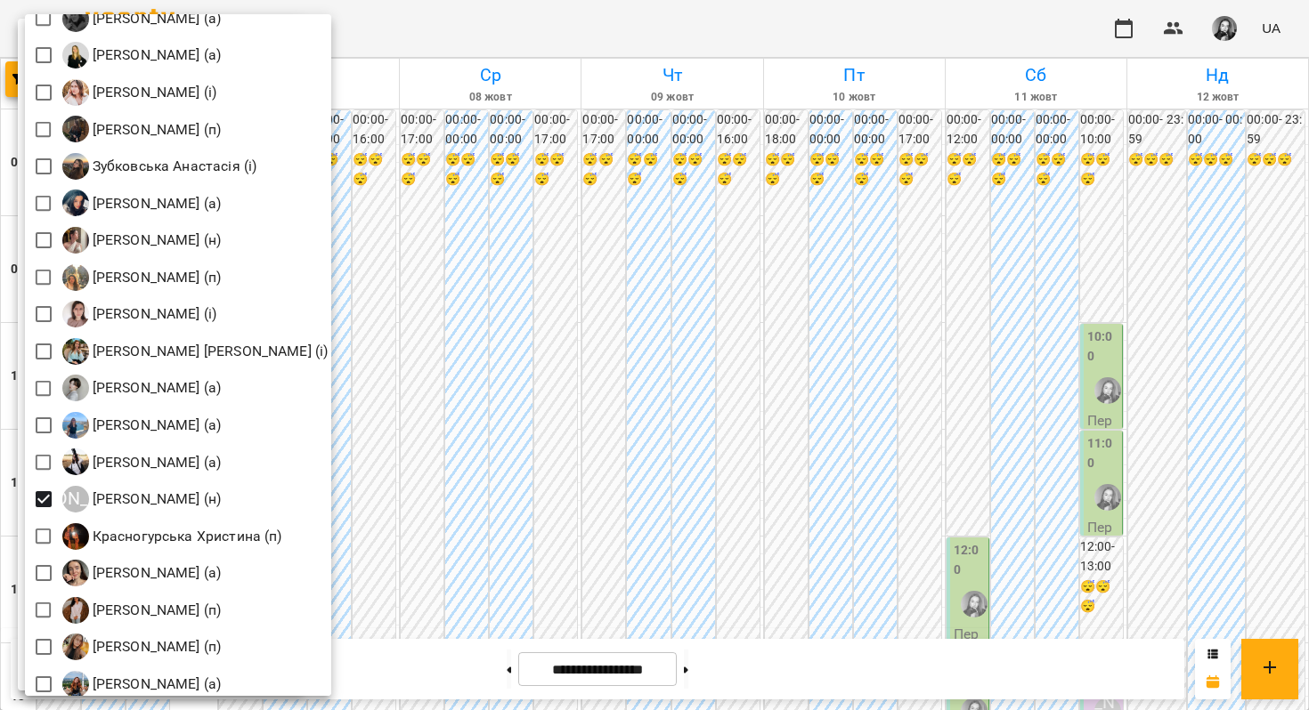
click at [634, 322] on div at bounding box center [654, 355] width 1309 height 710
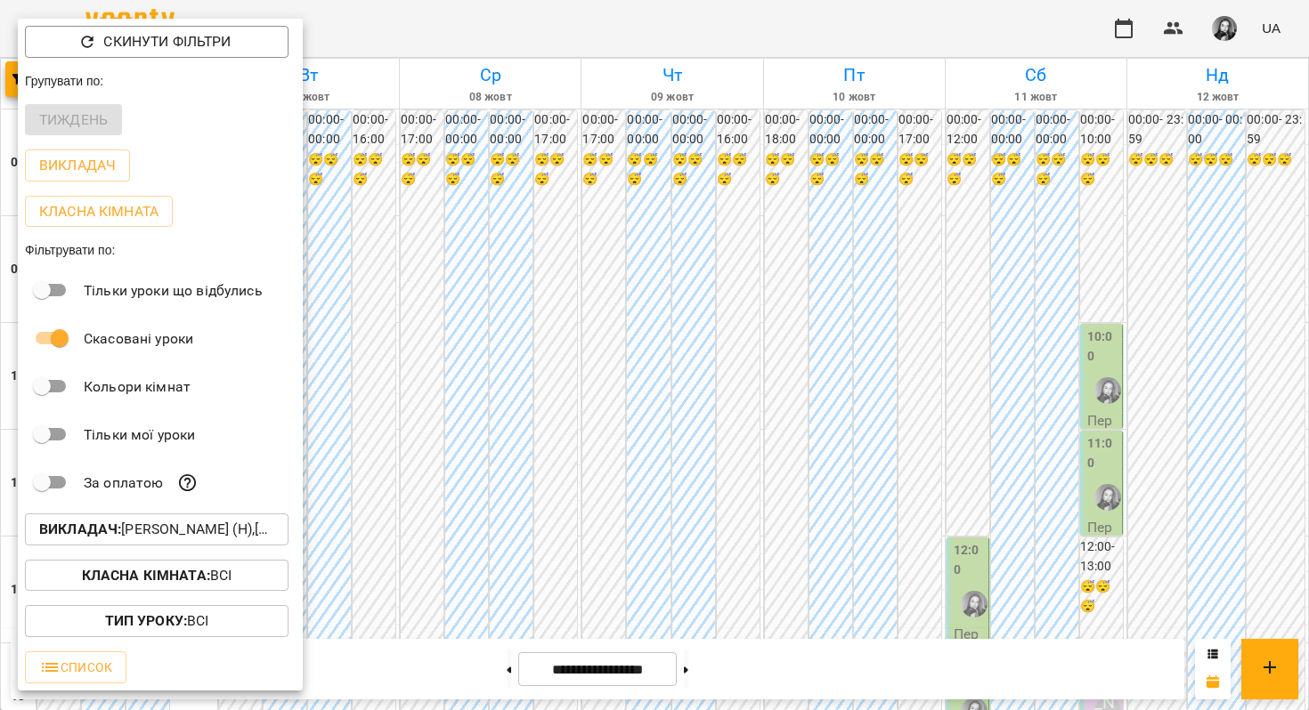
click at [501, 624] on div at bounding box center [654, 355] width 1309 height 710
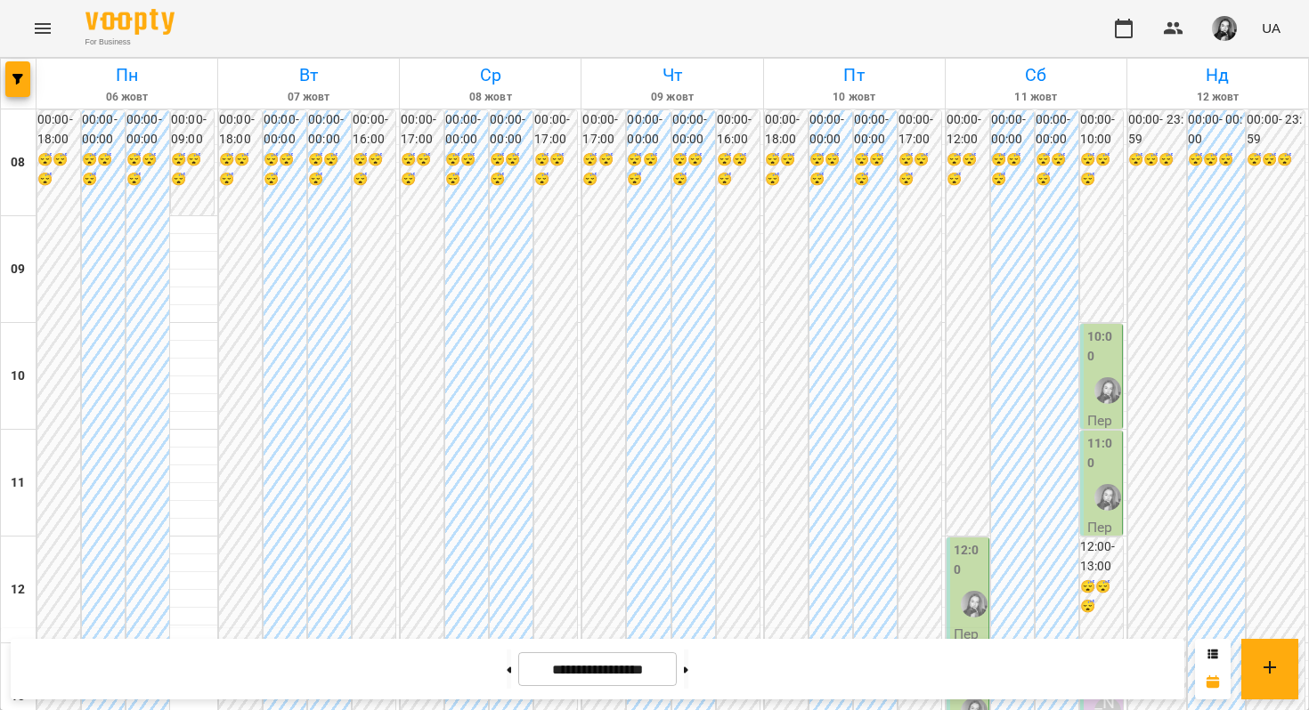
scroll to position [1044, 0]
click at [507, 664] on button at bounding box center [509, 669] width 4 height 39
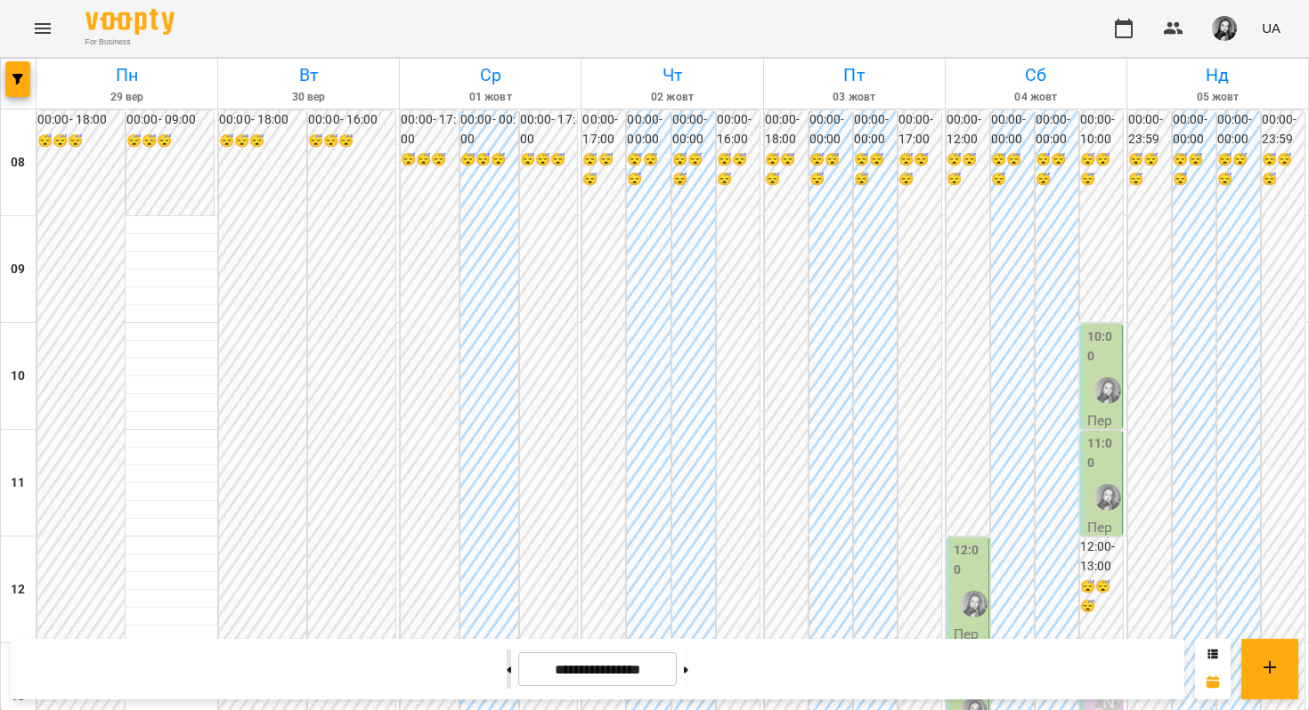
click at [507, 664] on button at bounding box center [509, 669] width 4 height 39
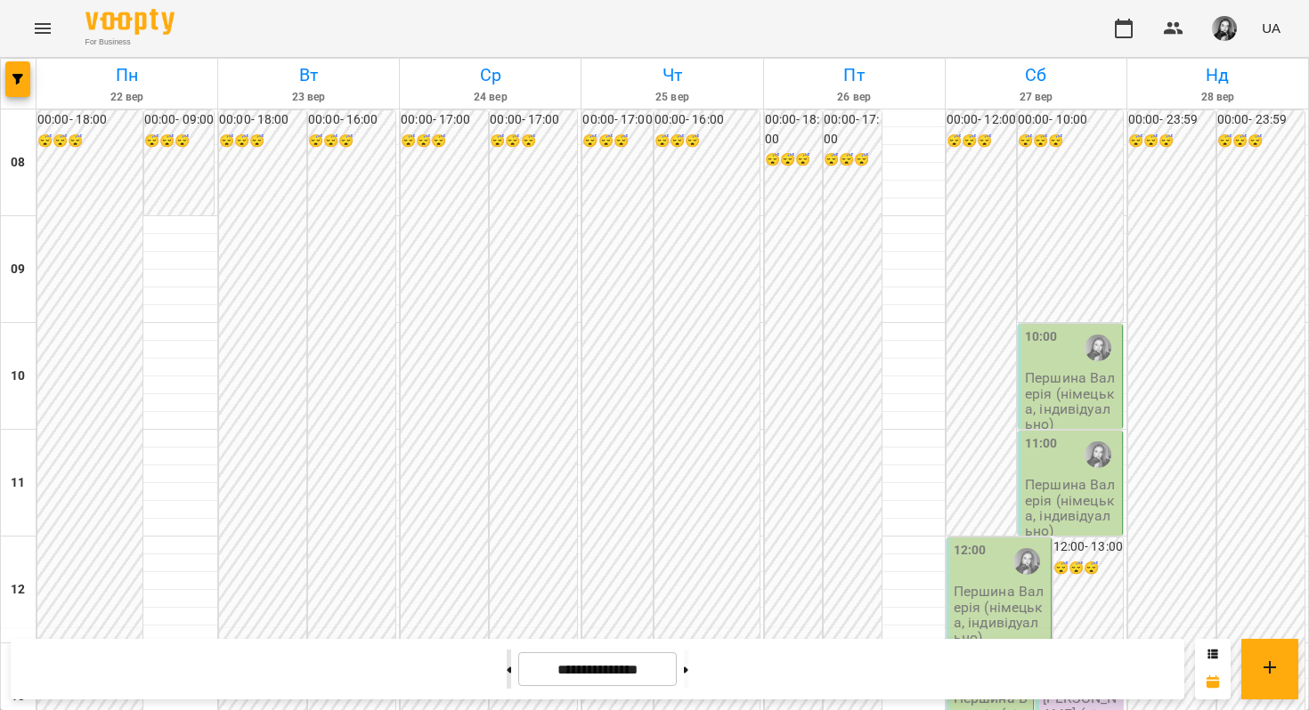
click at [507, 661] on button at bounding box center [509, 669] width 4 height 39
type input "**********"
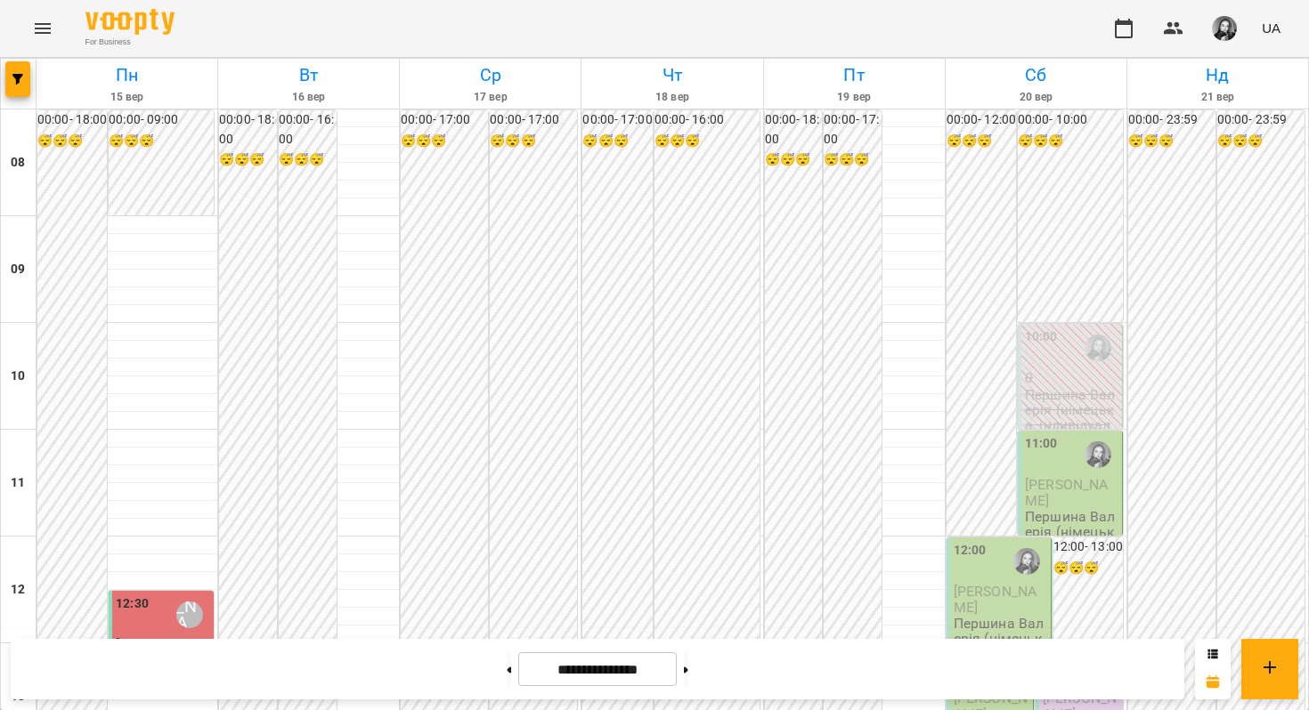
scroll to position [735, 0]
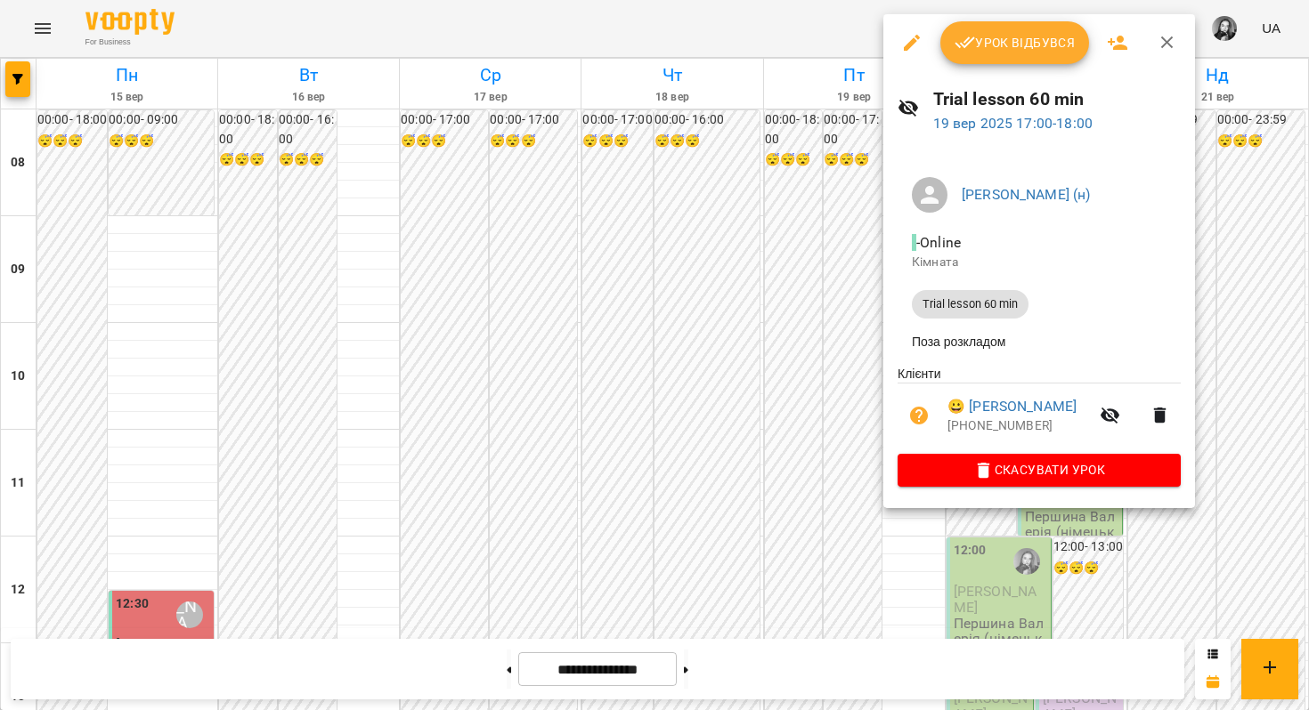
click at [813, 332] on div at bounding box center [654, 355] width 1309 height 710
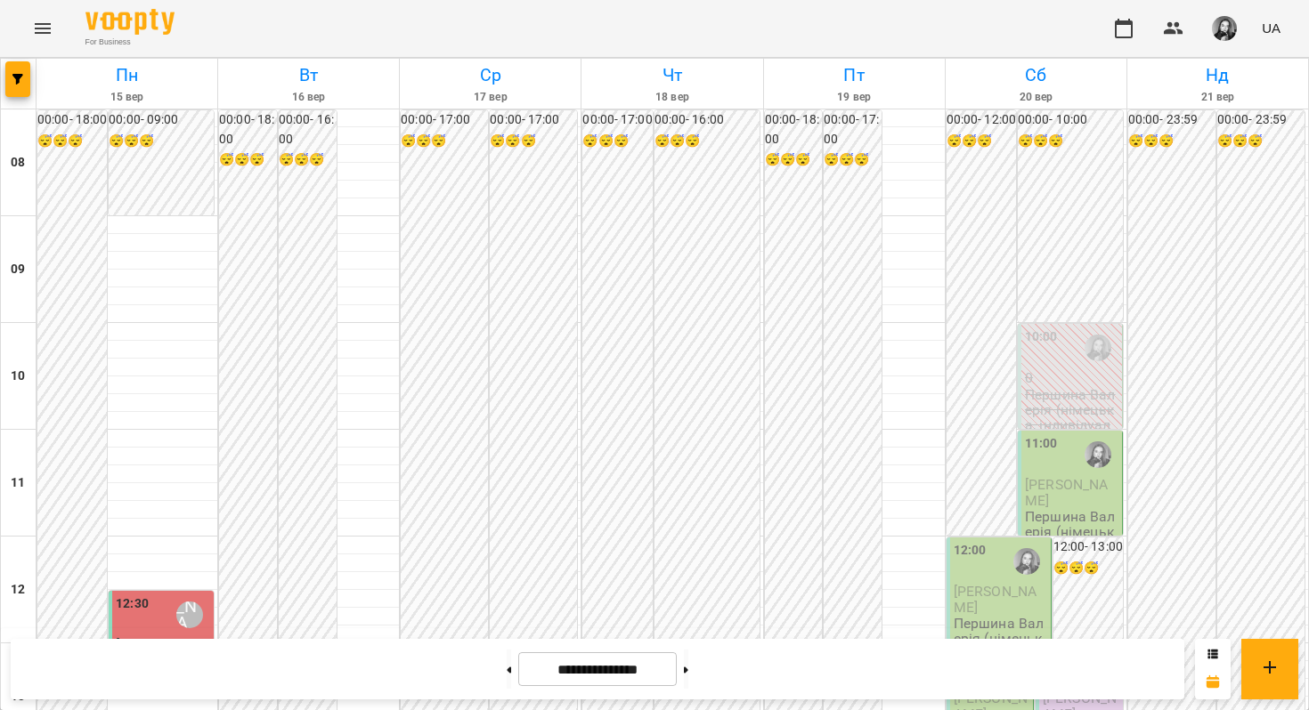
scroll to position [1082, 0]
click at [28, 78] on span "button" at bounding box center [17, 79] width 25 height 11
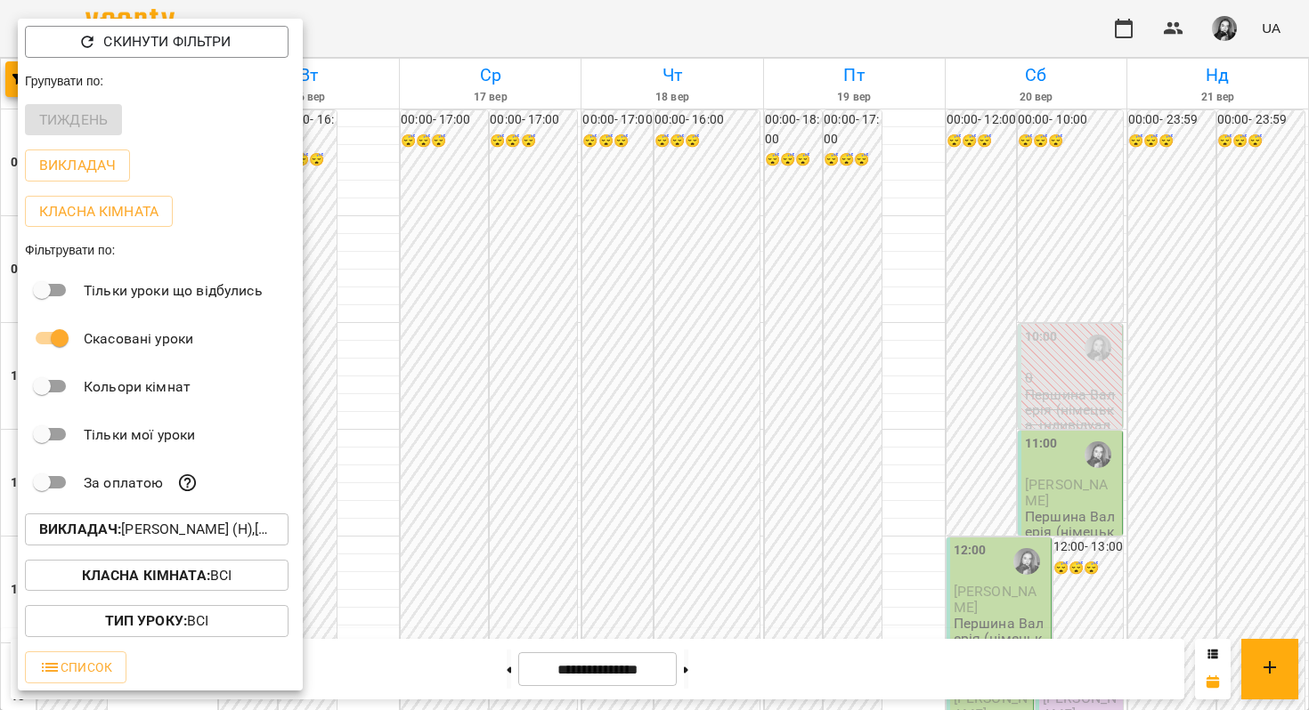
click at [103, 533] on b "Викладач :" at bounding box center [80, 529] width 82 height 17
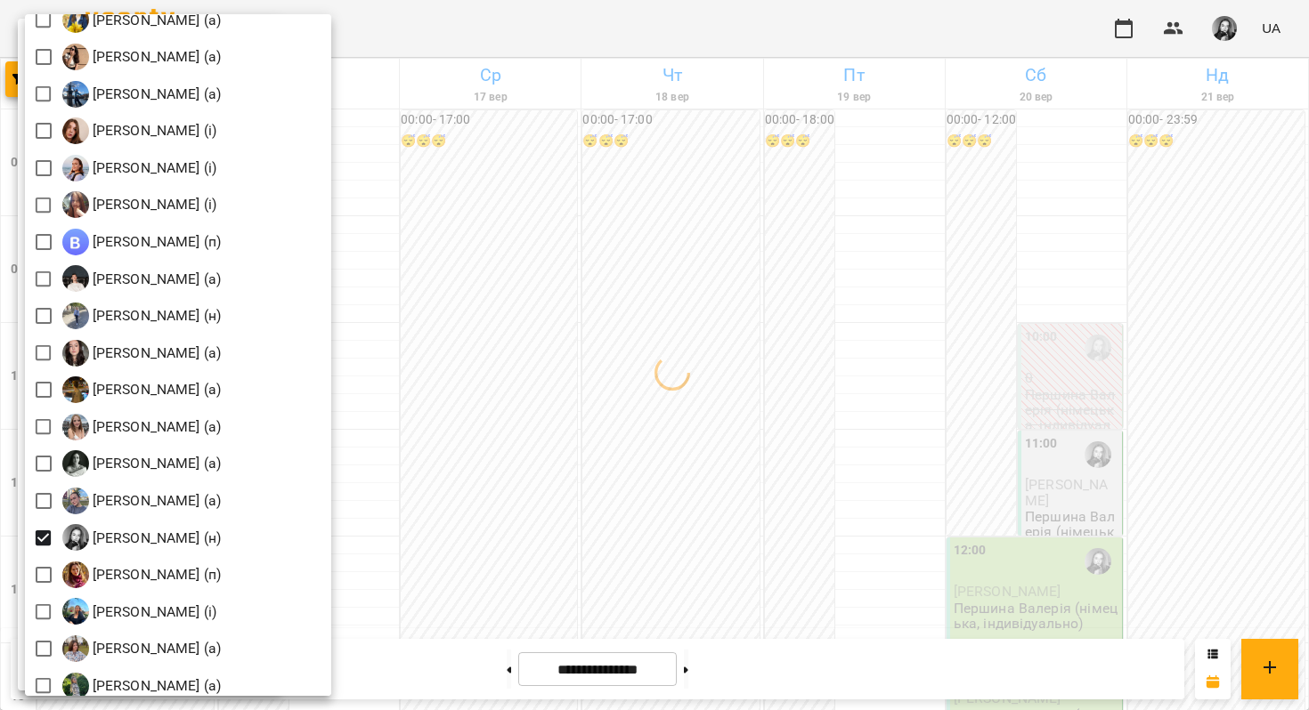
scroll to position [2049, 0]
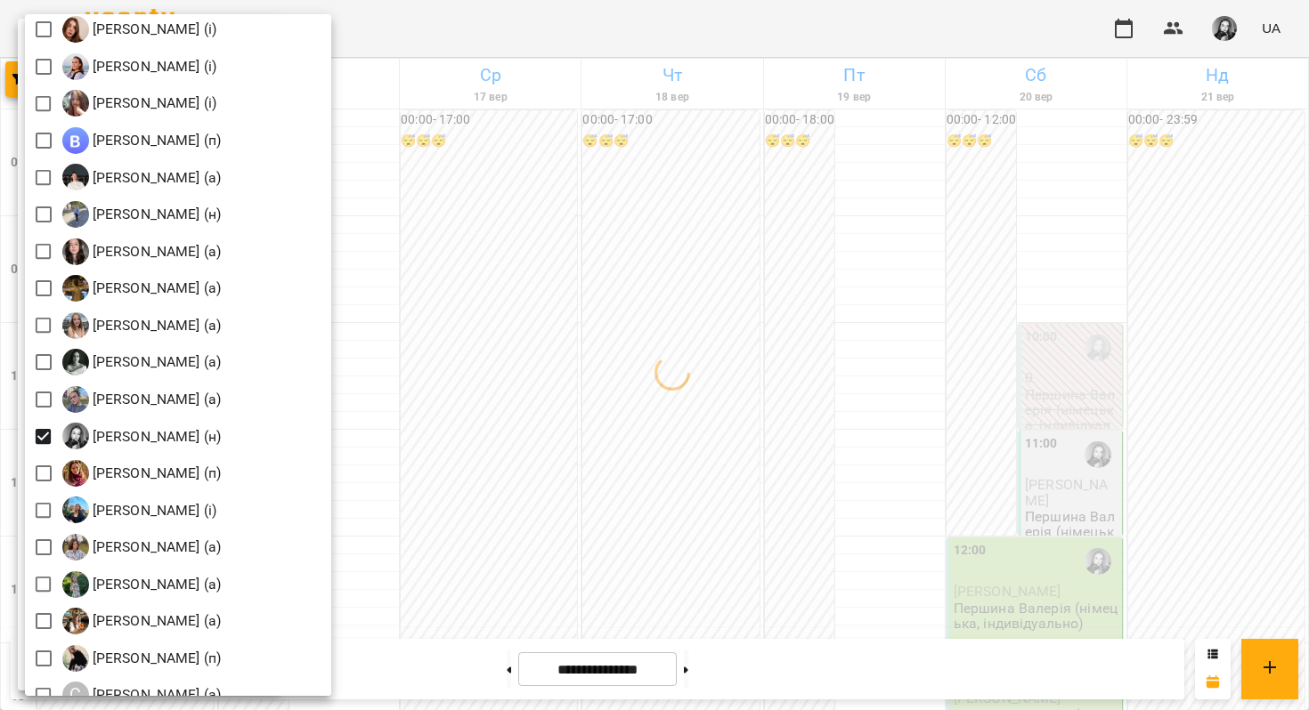
click at [864, 191] on div at bounding box center [654, 355] width 1309 height 710
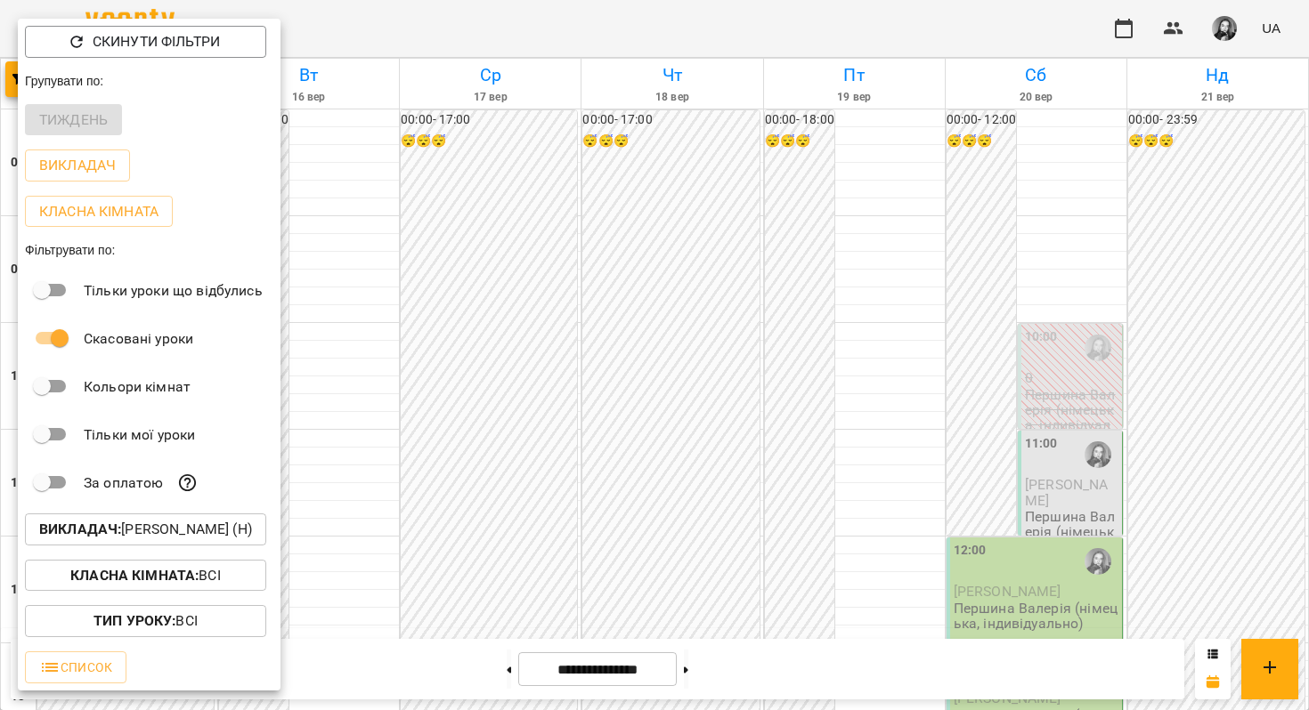
click at [864, 191] on div at bounding box center [654, 355] width 1309 height 710
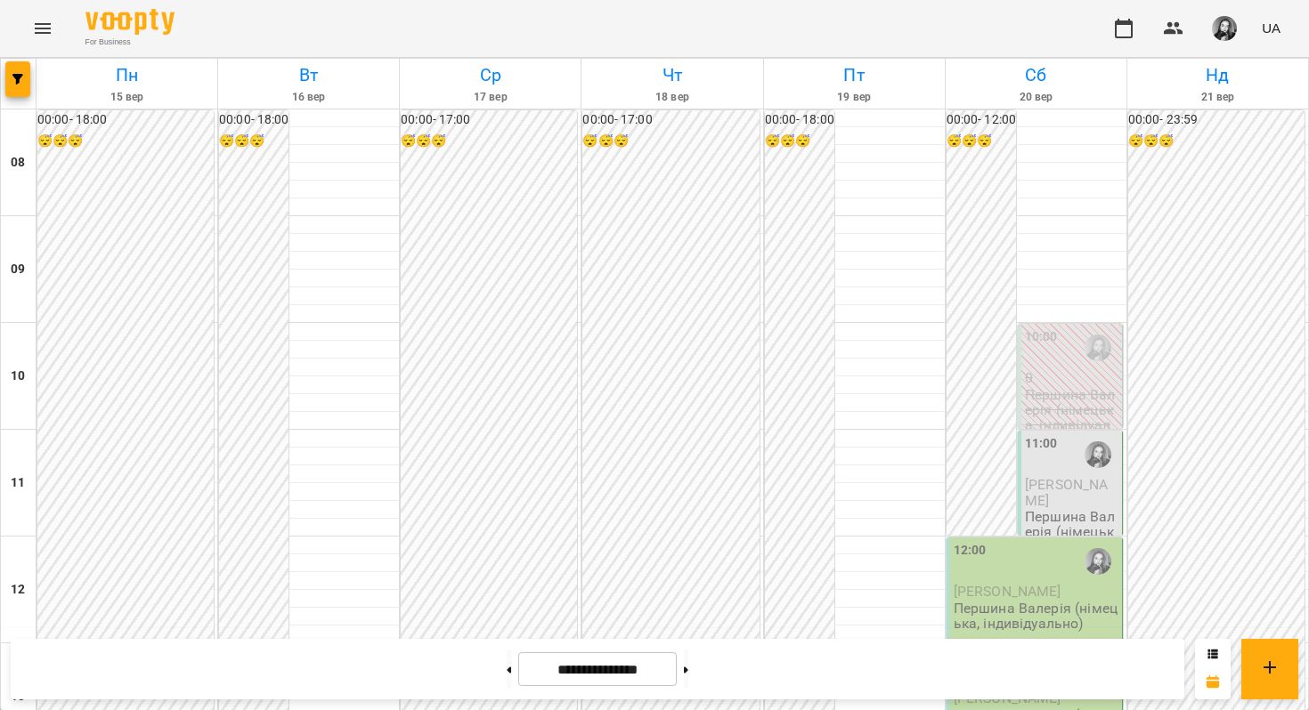
scroll to position [980, 0]
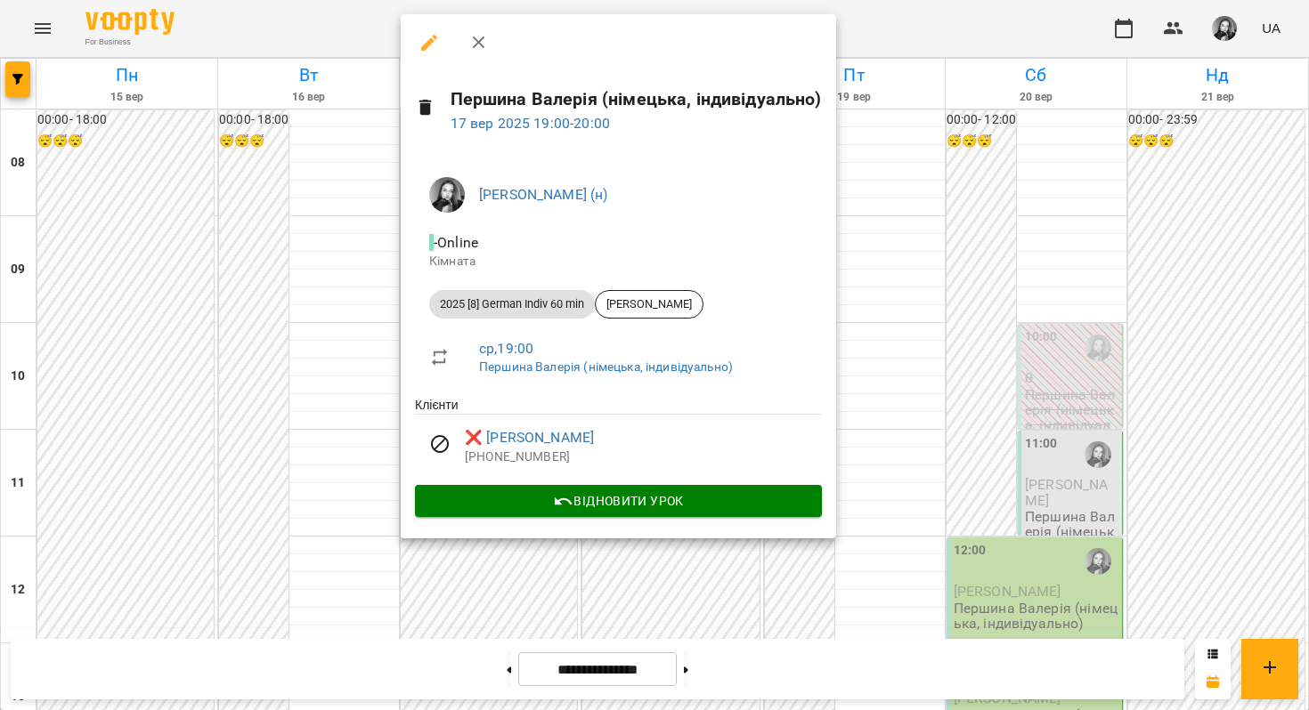
click at [350, 353] on div at bounding box center [654, 355] width 1309 height 710
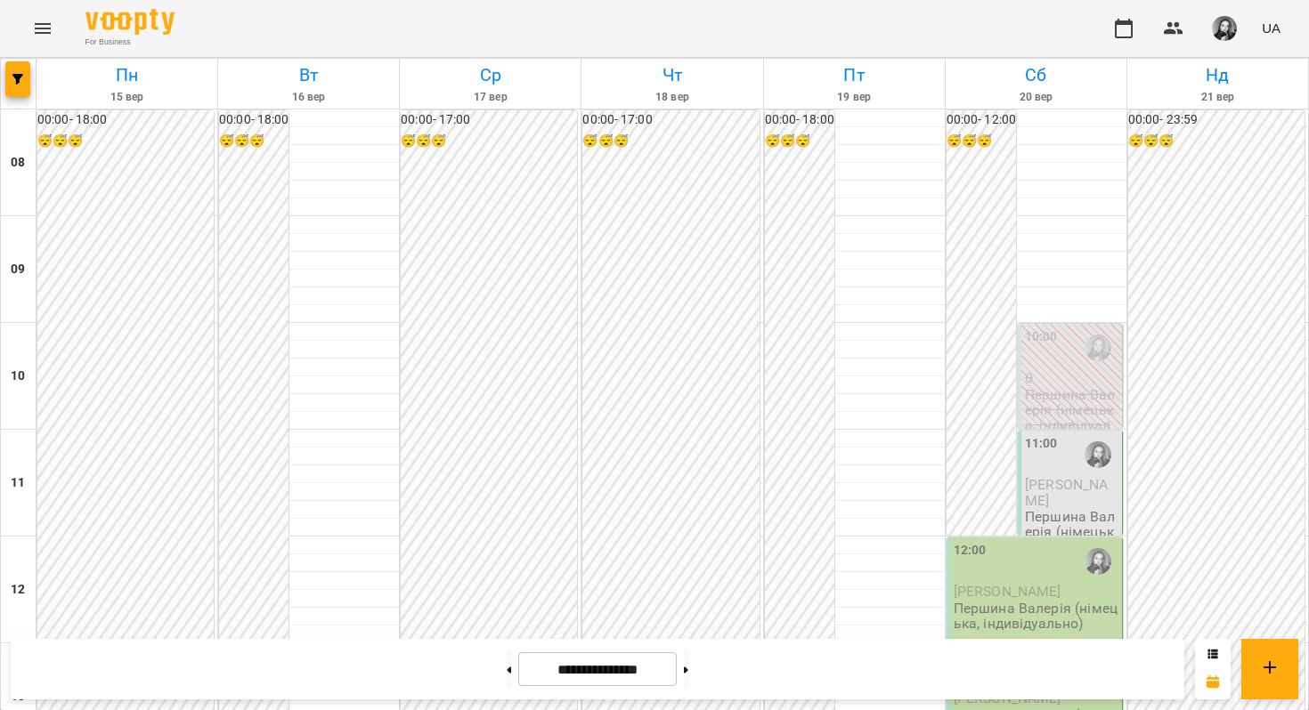
scroll to position [883, 0]
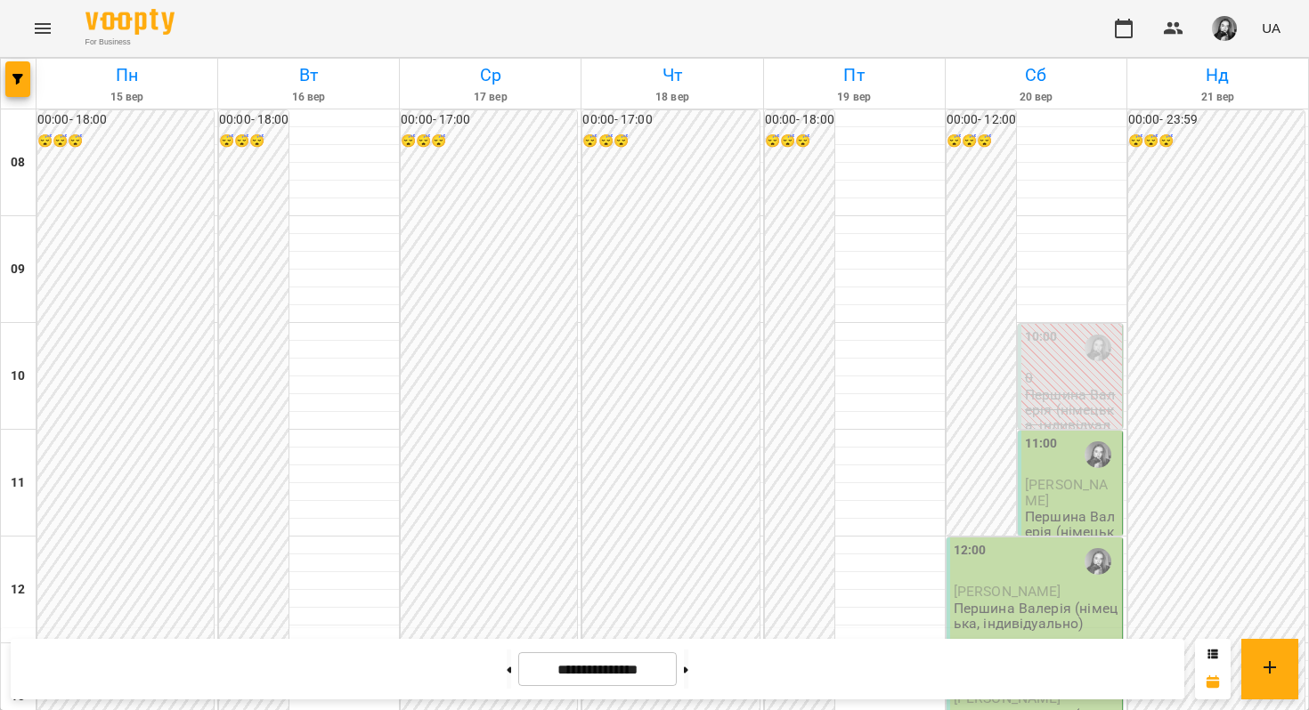
scroll to position [937, 0]
click at [688, 663] on button at bounding box center [686, 669] width 4 height 39
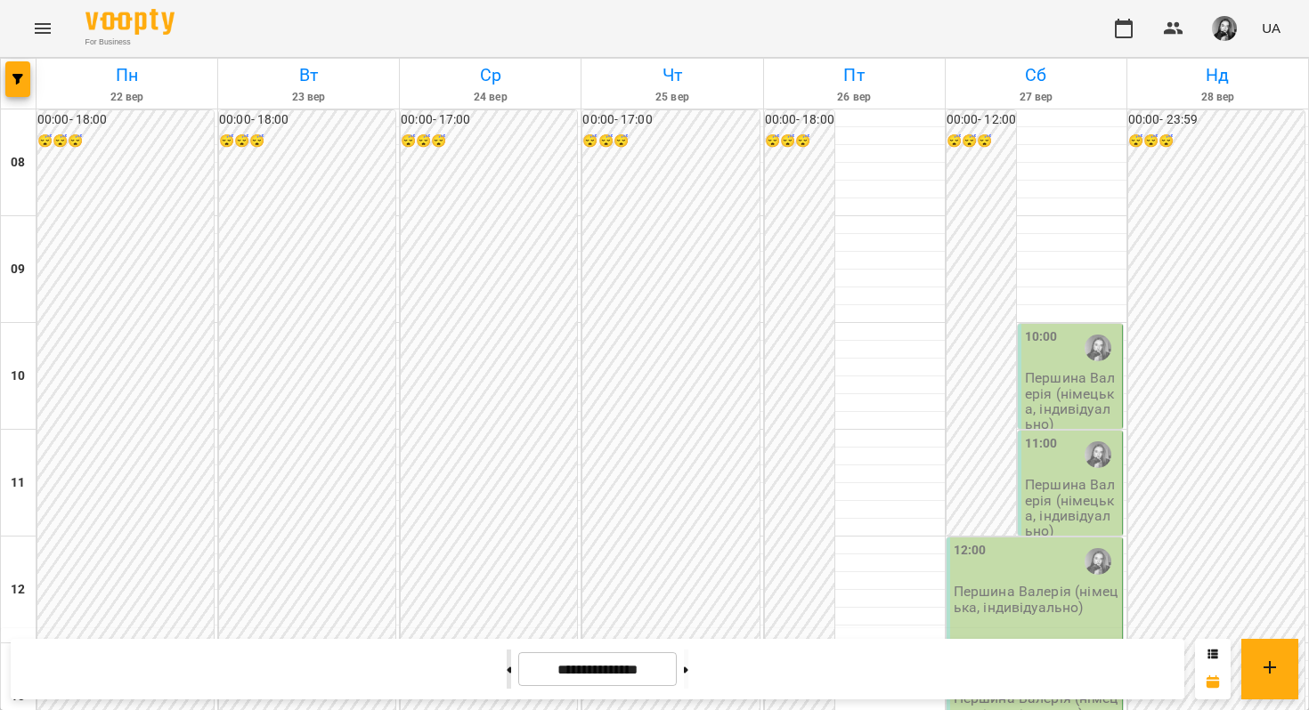
click at [507, 656] on button at bounding box center [509, 669] width 4 height 39
type input "**********"
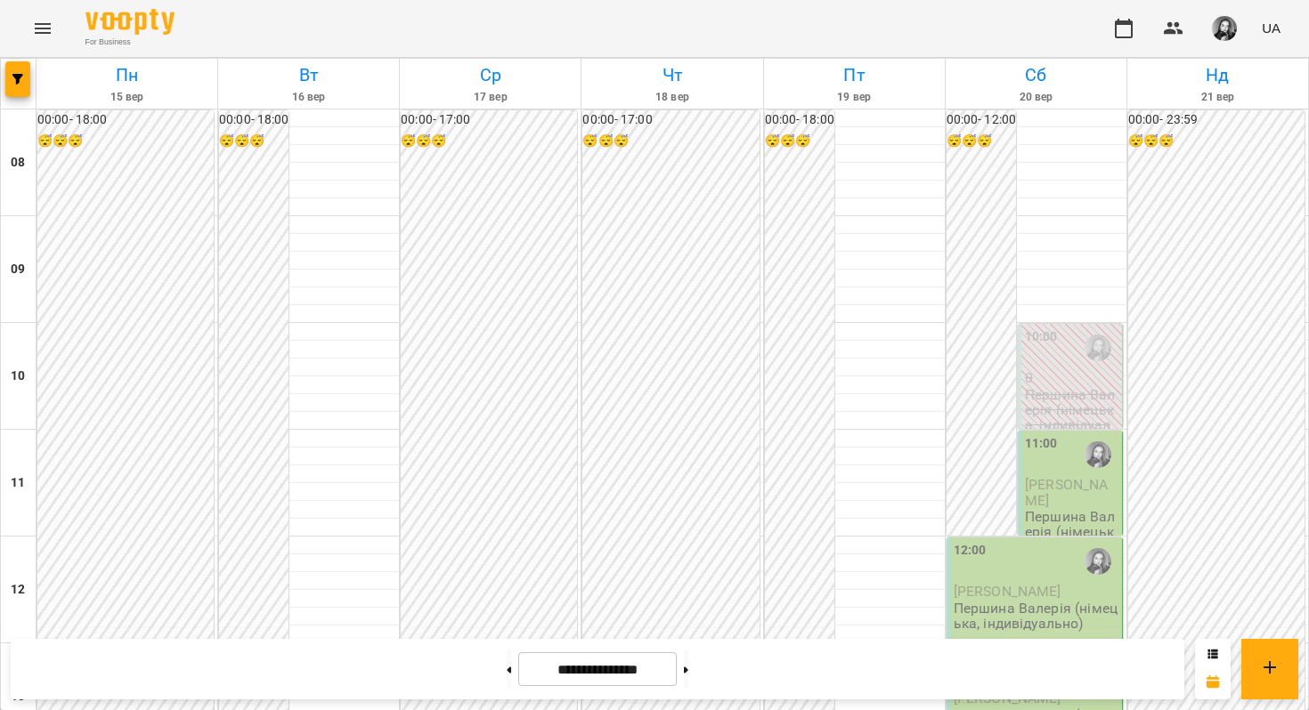
click at [1213, 37] on span "button" at bounding box center [1224, 28] width 25 height 25
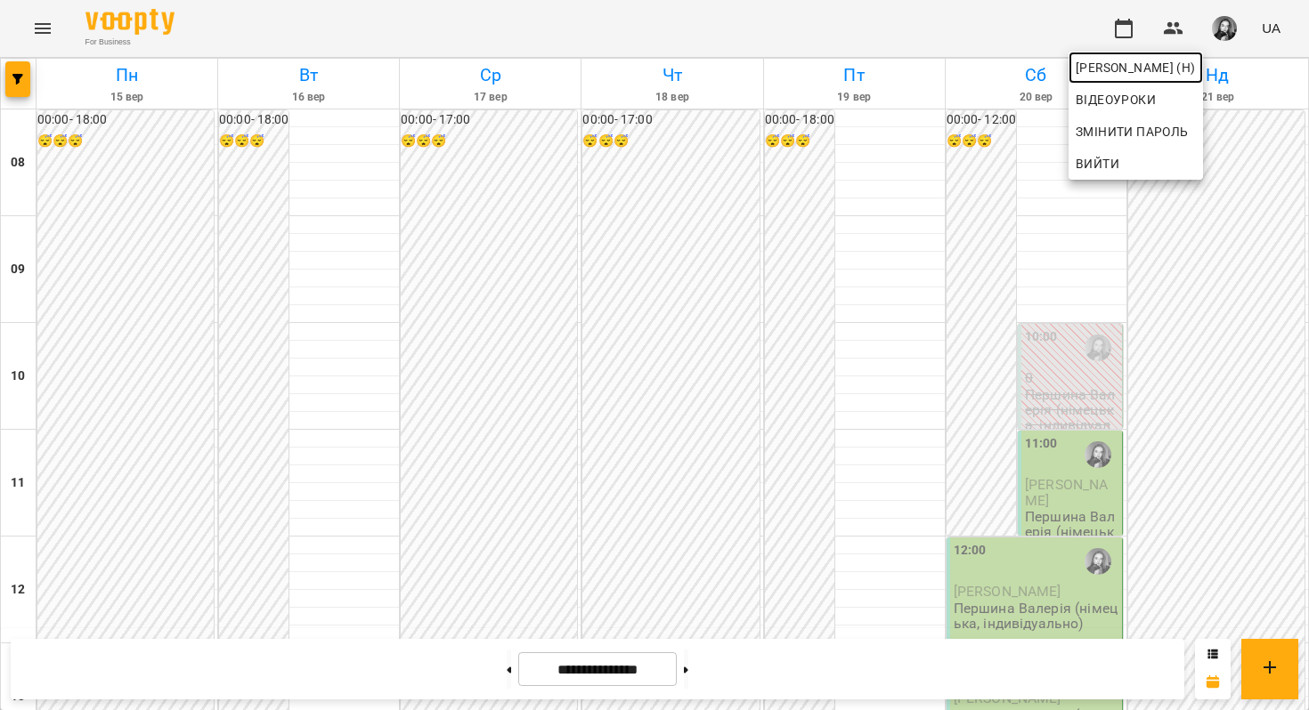
click at [1196, 65] on span "[PERSON_NAME] (н)" at bounding box center [1135, 67] width 120 height 21
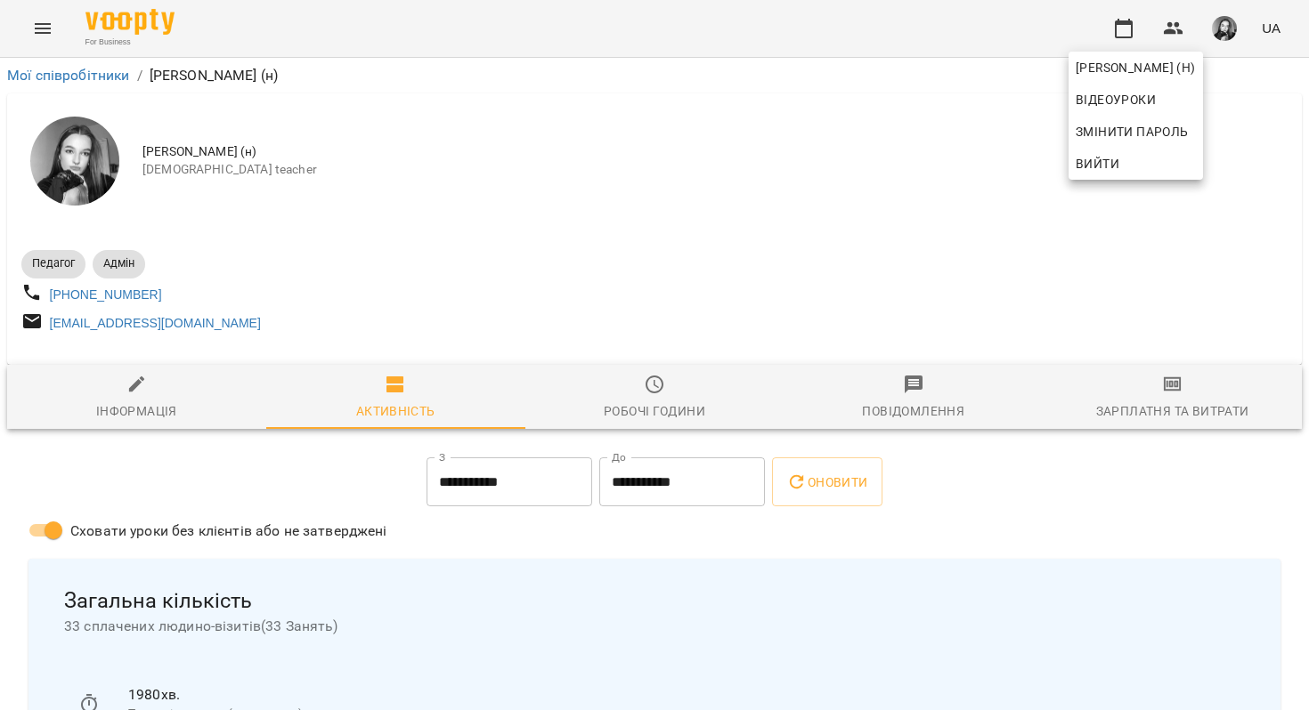
click at [902, 321] on div at bounding box center [654, 355] width 1309 height 710
click at [902, 321] on div "Педагог Адмін [PHONE_NUMBER] [EMAIL_ADDRESS][DOMAIN_NAME]" at bounding box center [654, 289] width 1273 height 101
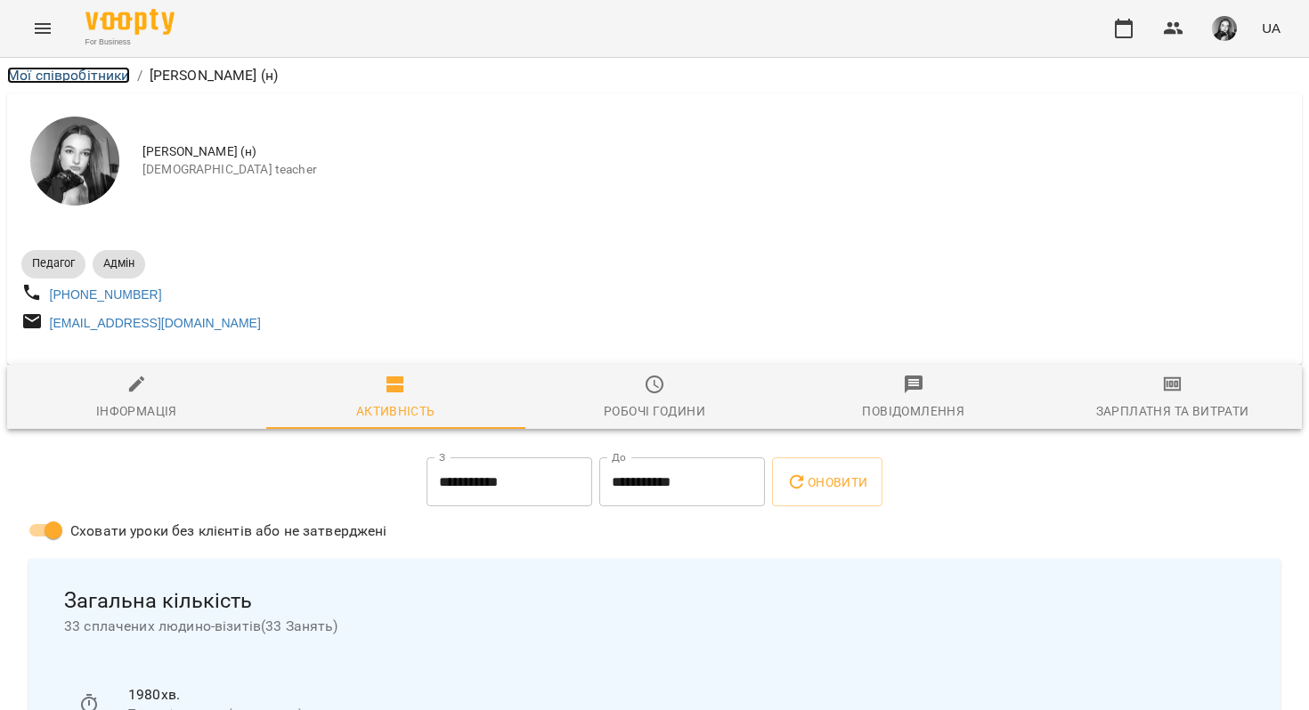
click at [76, 77] on link "Мої співробітники" at bounding box center [68, 75] width 123 height 17
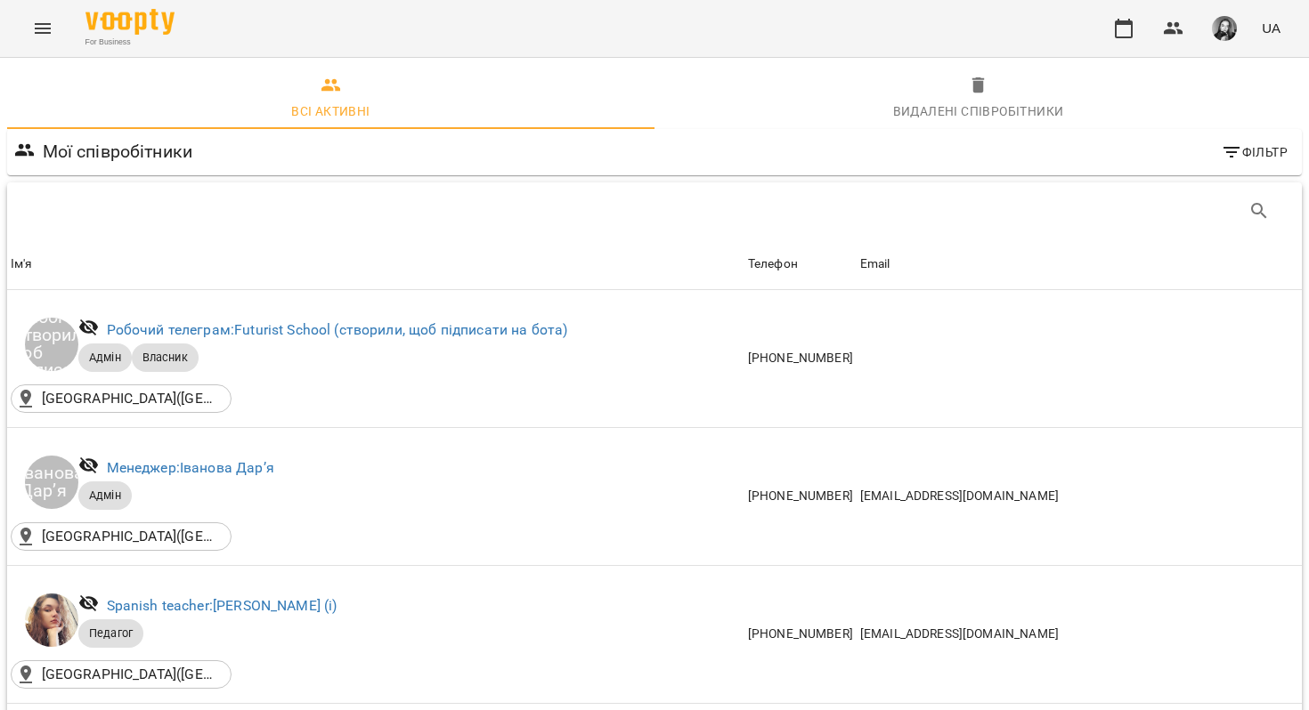
click at [39, 26] on icon "Menu" at bounding box center [42, 28] width 21 height 21
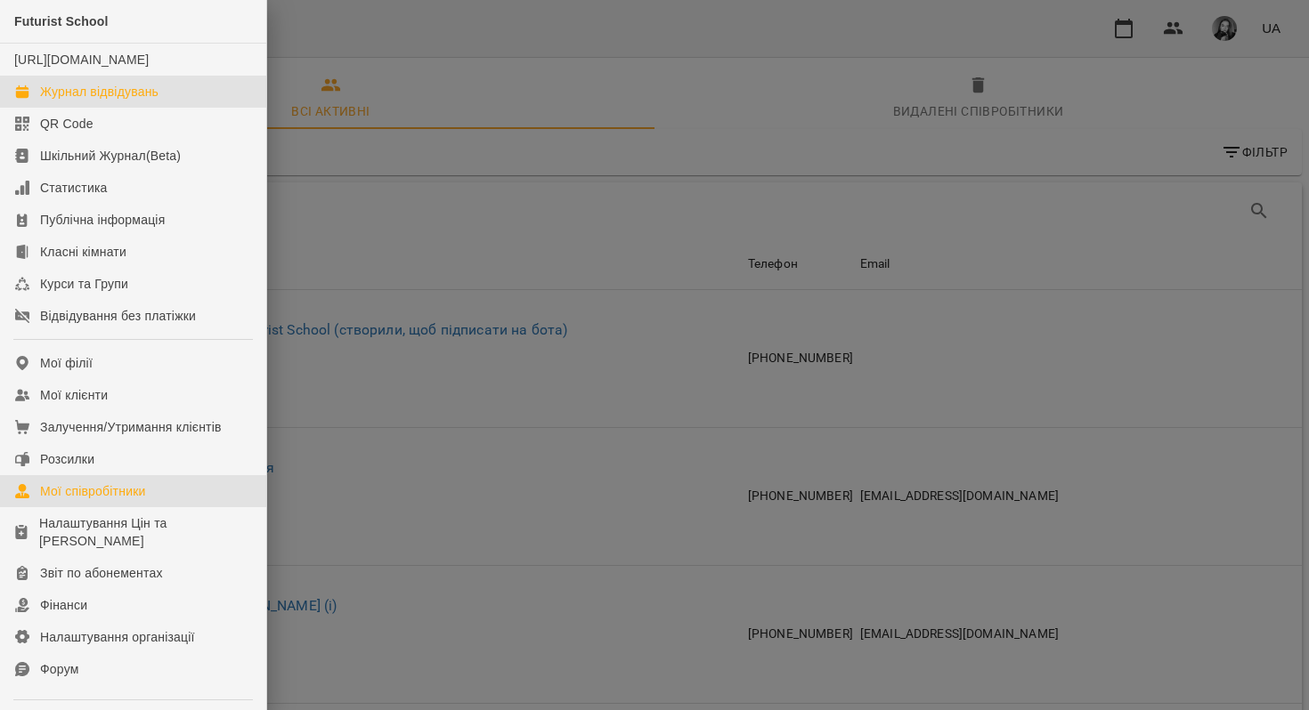
click at [90, 101] on div "Журнал відвідувань" at bounding box center [99, 92] width 118 height 18
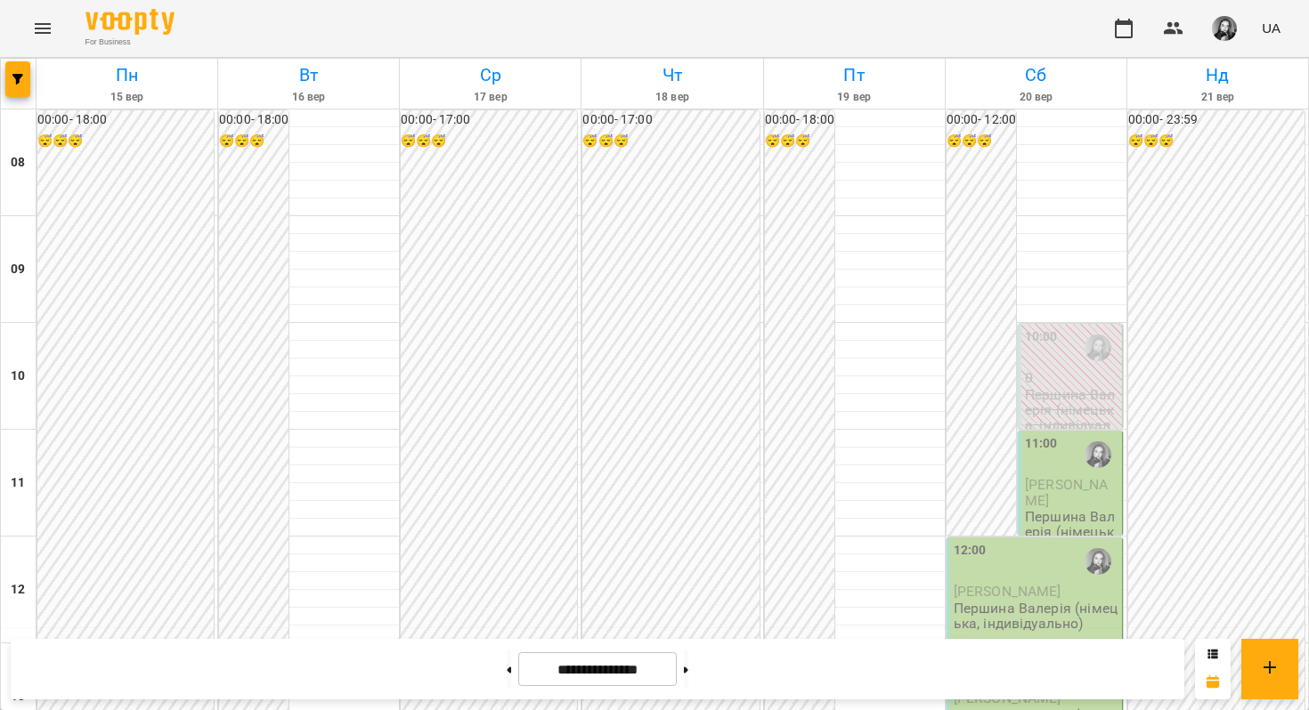
scroll to position [814, 0]
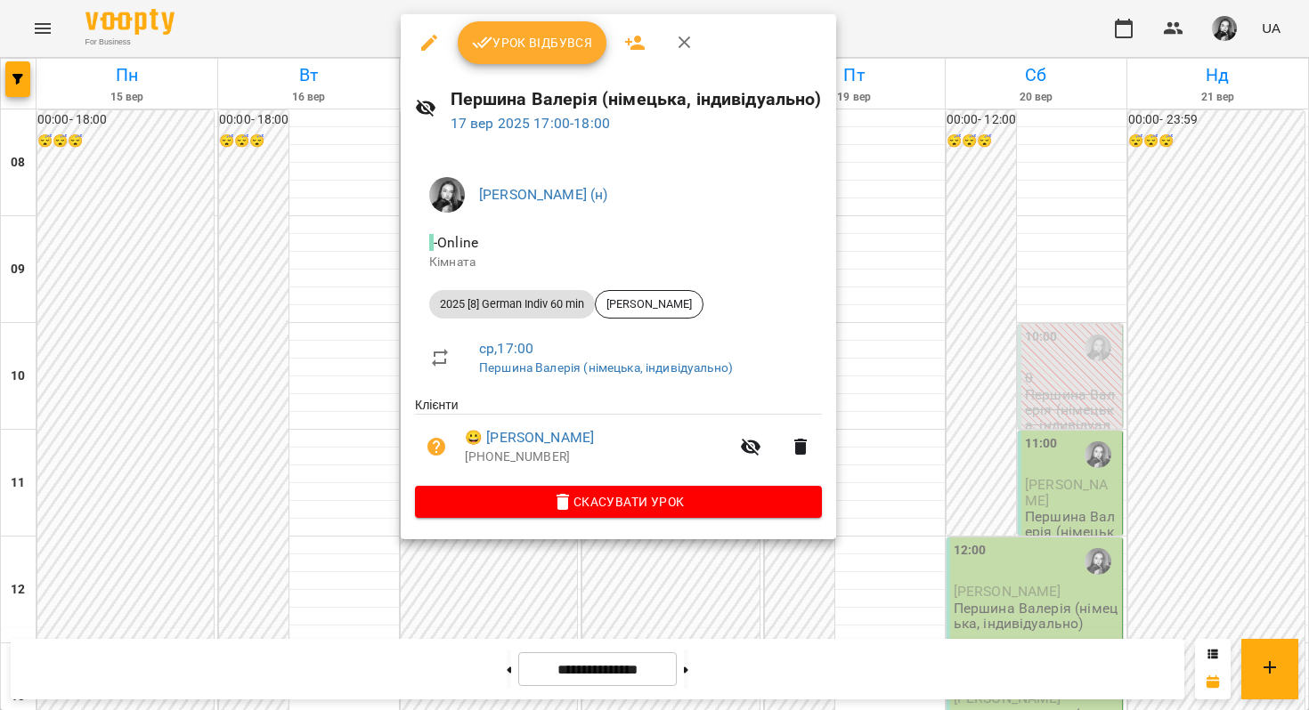
click at [350, 386] on div at bounding box center [654, 355] width 1309 height 710
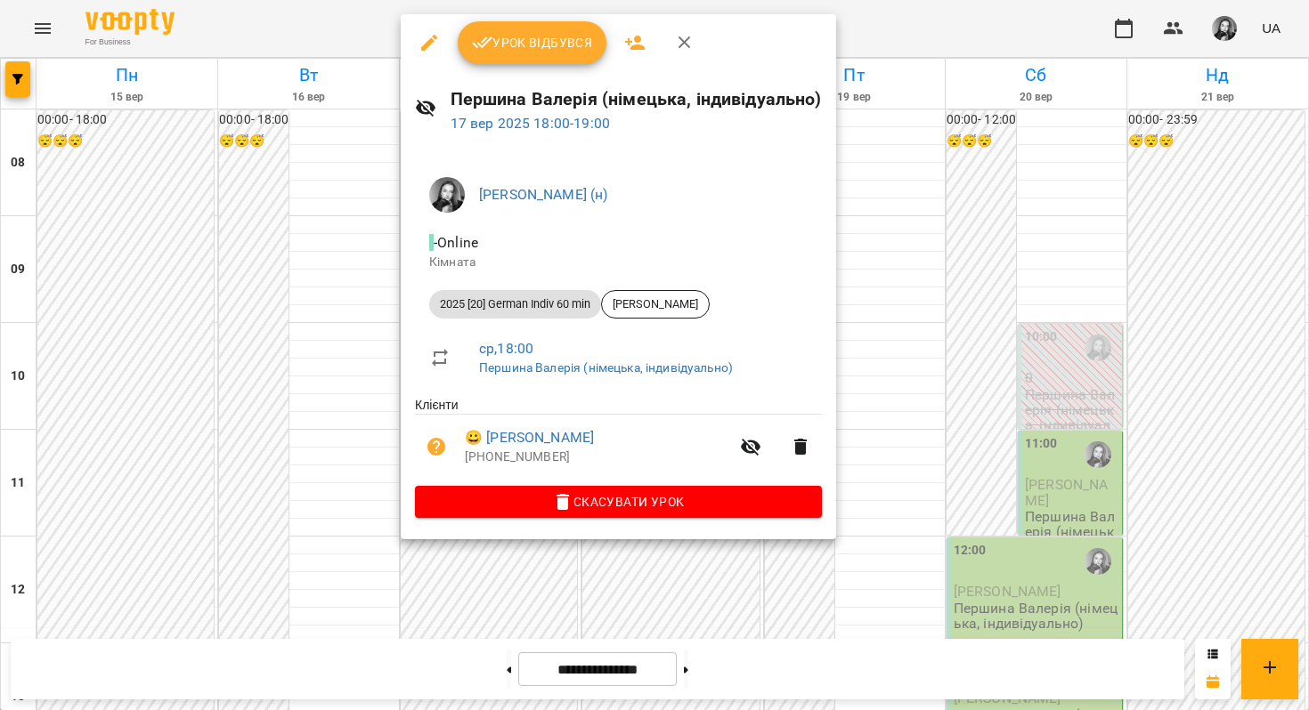
click at [347, 386] on div at bounding box center [654, 355] width 1309 height 710
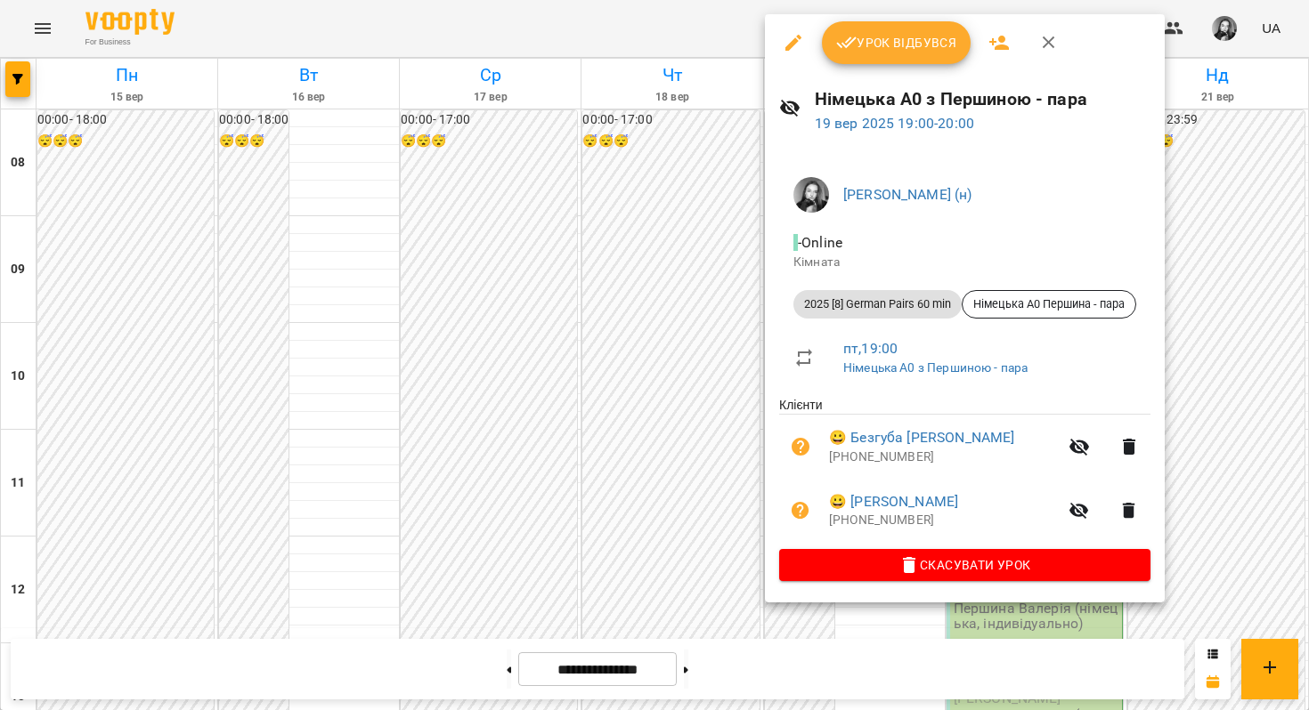
click at [689, 486] on div at bounding box center [654, 355] width 1309 height 710
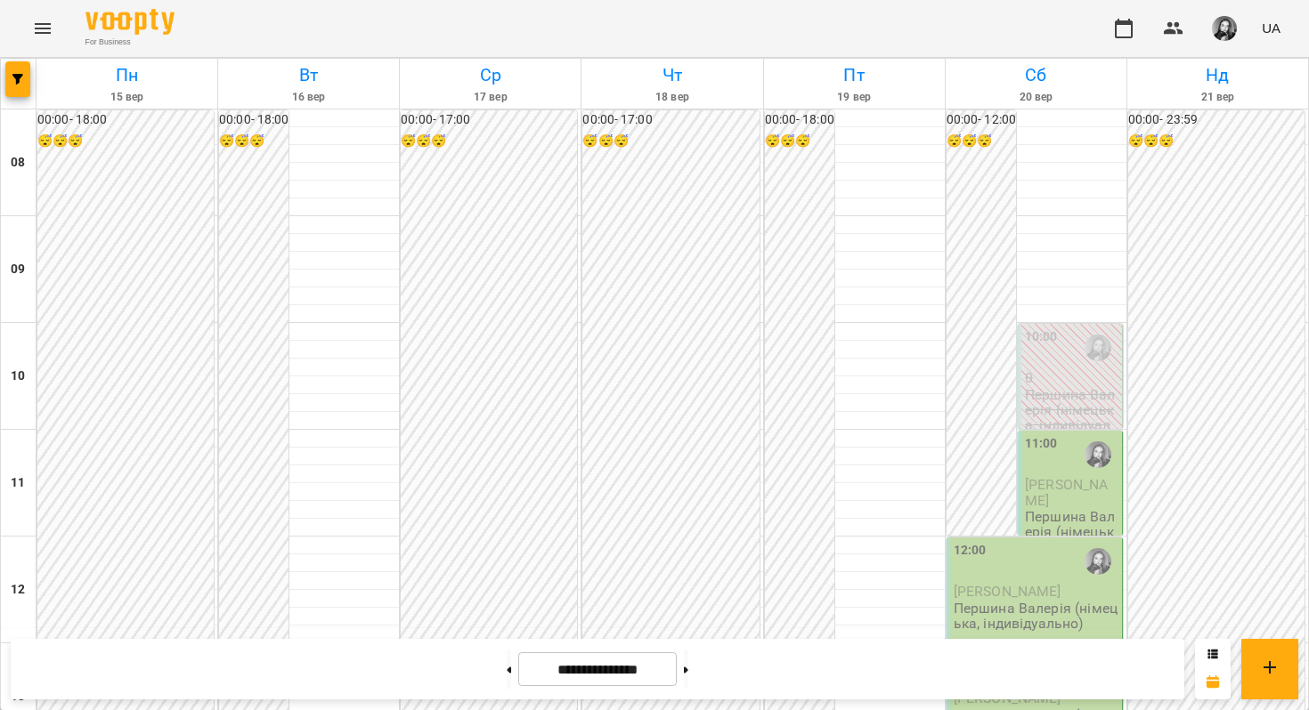
scroll to position [985, 0]
